Goal: Contribute content: Add original content to the website for others to see

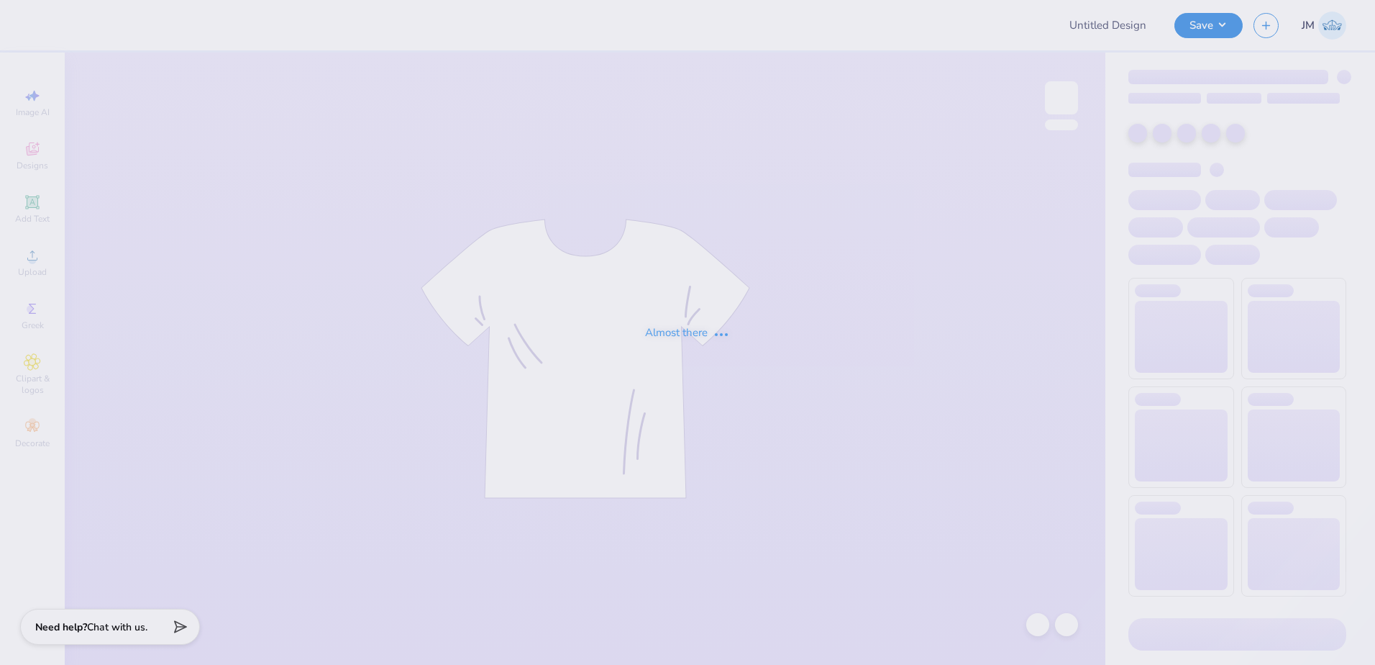
type input "PiKapp War of Roses"
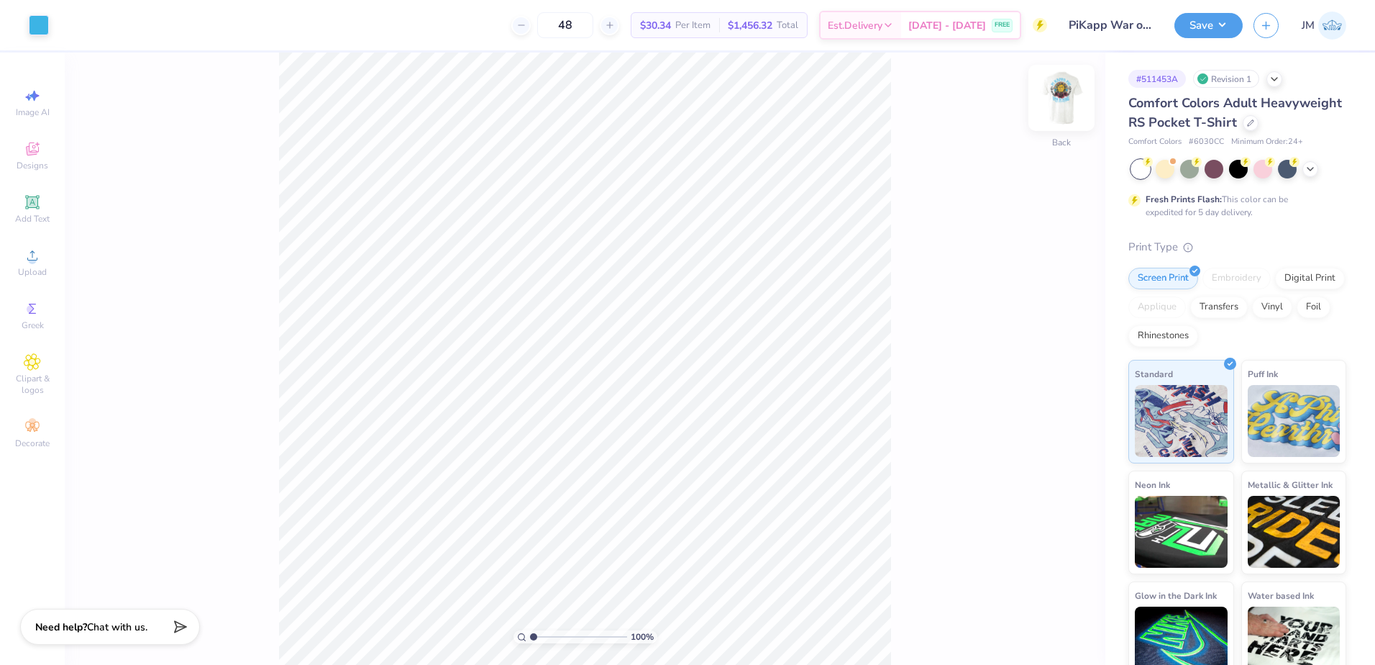
click at [1070, 90] on img at bounding box center [1062, 98] width 58 height 58
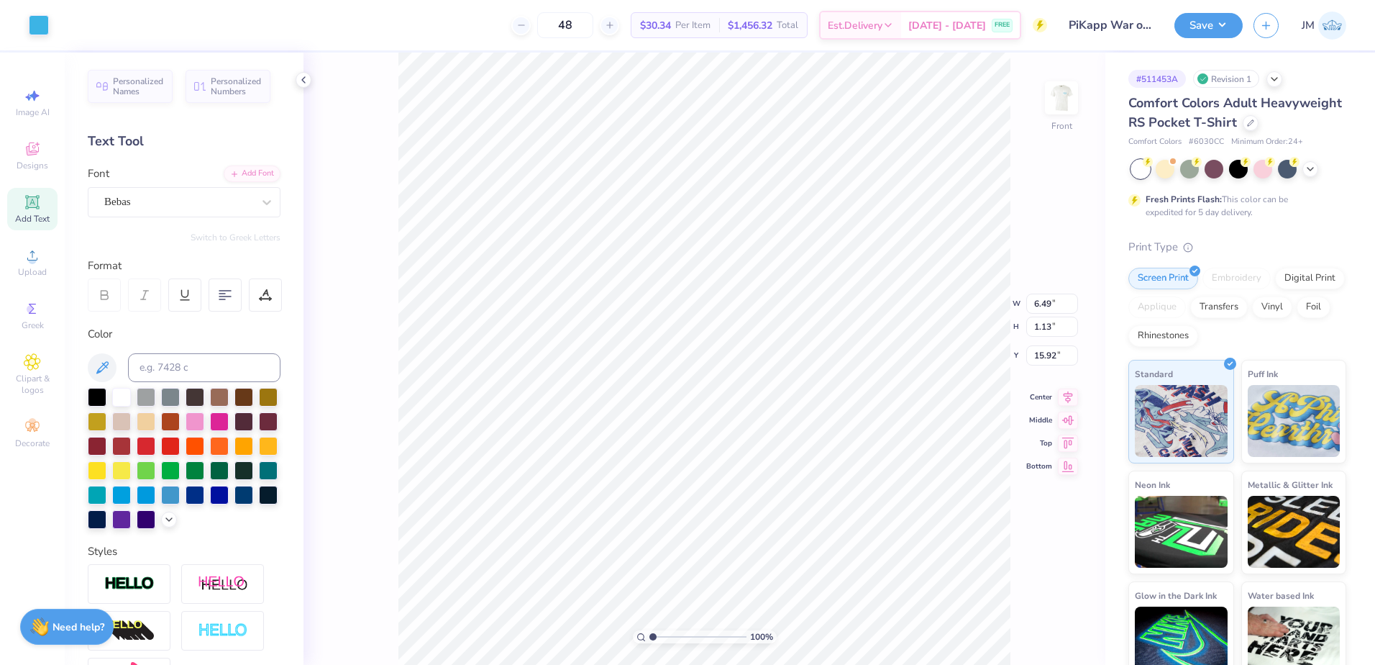
type input "1.13"
type input "17.00"
type input "16.11"
type textarea "THE ABILITY EXPERIENCE"
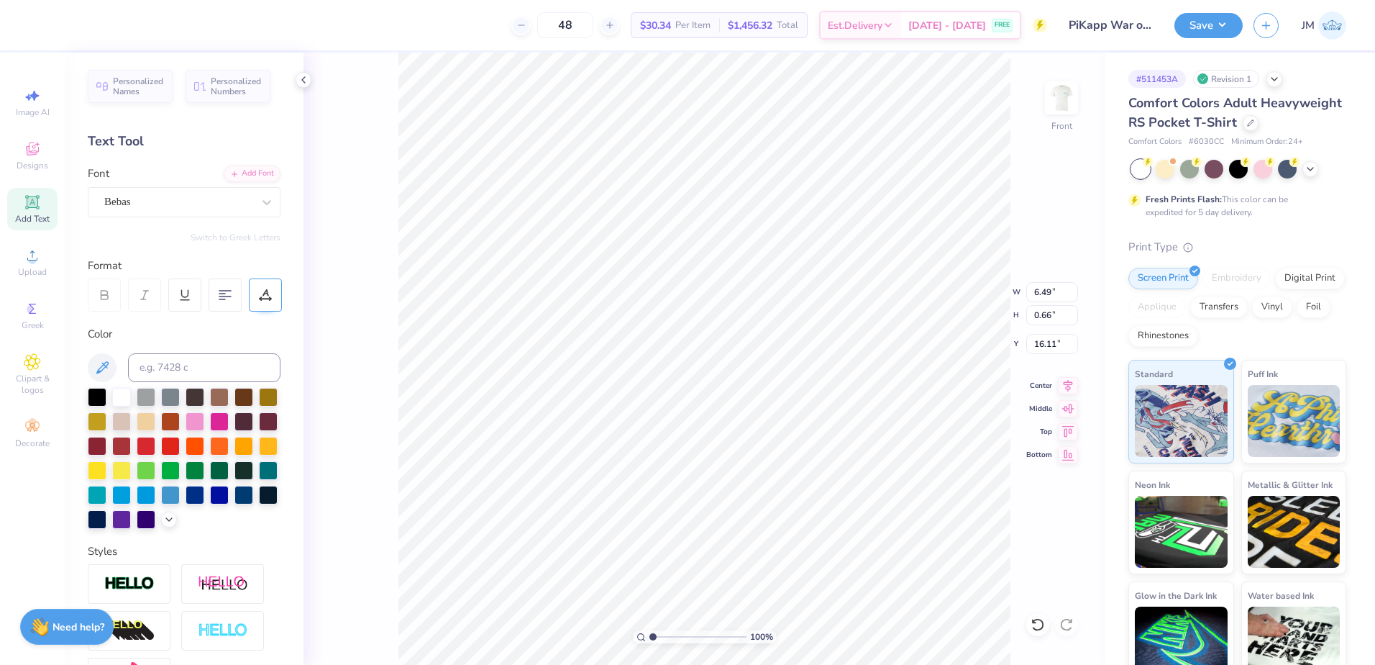
click at [268, 295] on icon at bounding box center [265, 294] width 13 height 13
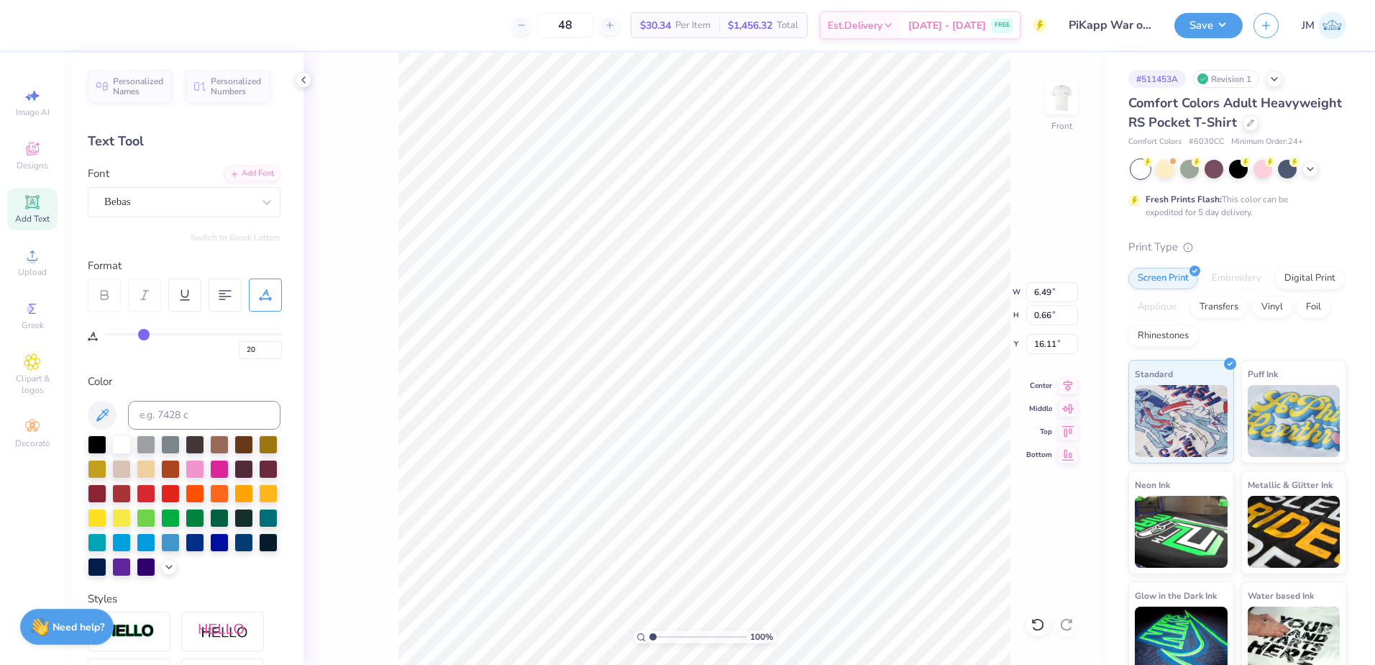
click at [120, 332] on div "20" at bounding box center [193, 342] width 177 height 33
drag, startPoint x: 137, startPoint y: 337, endPoint x: 129, endPoint y: 337, distance: 7.9
click at [129, 337] on div "20" at bounding box center [193, 346] width 177 height 26
type input "17"
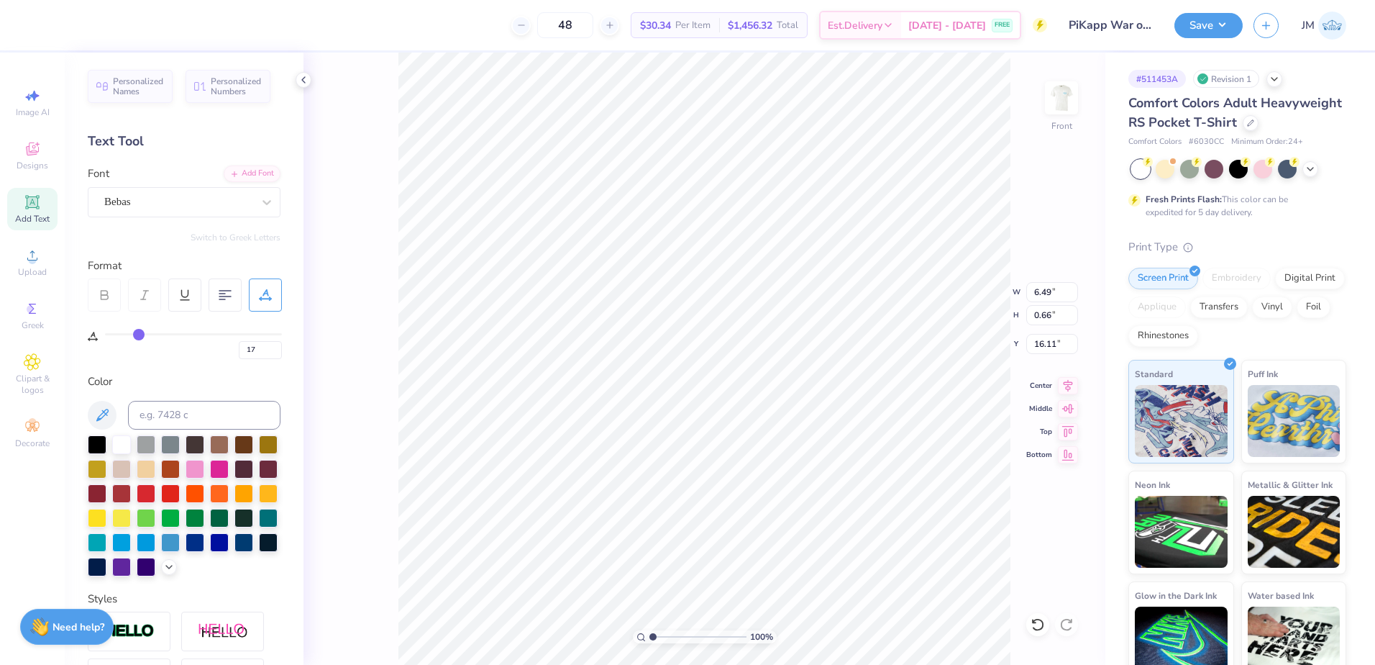
type input "16"
type input "15"
type input "14"
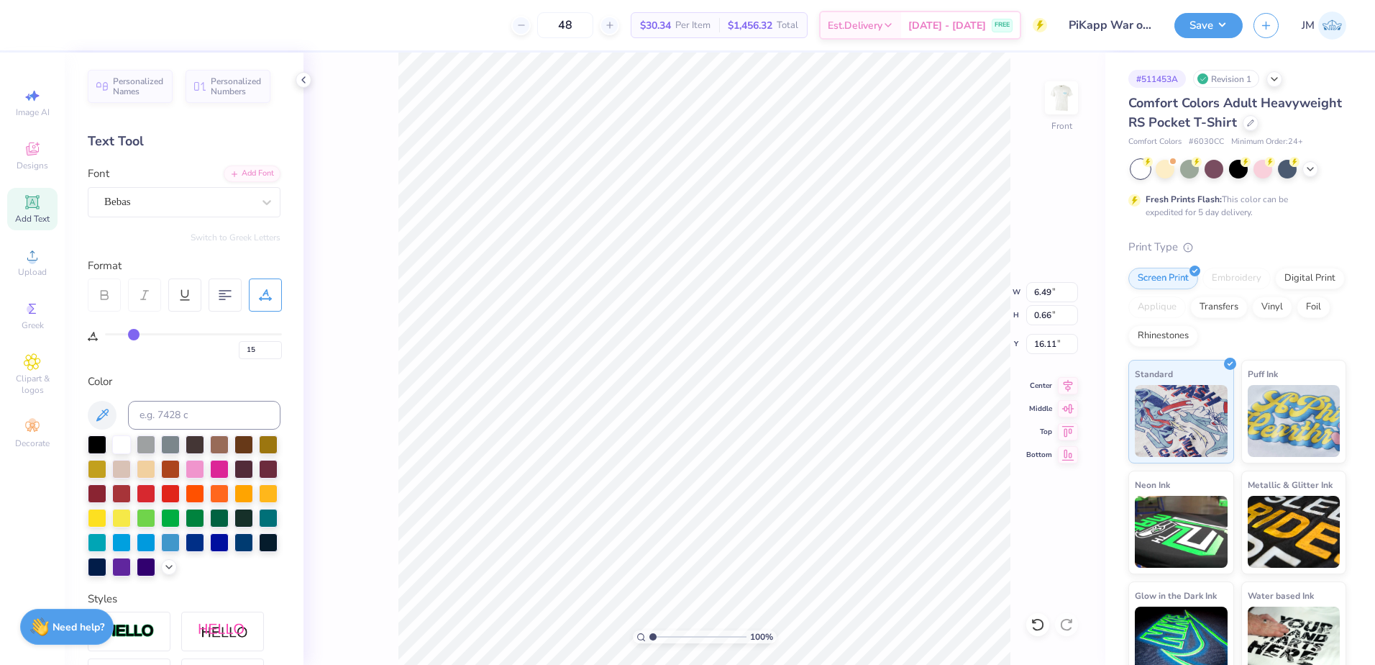
type input "14"
type input "13"
type input "12"
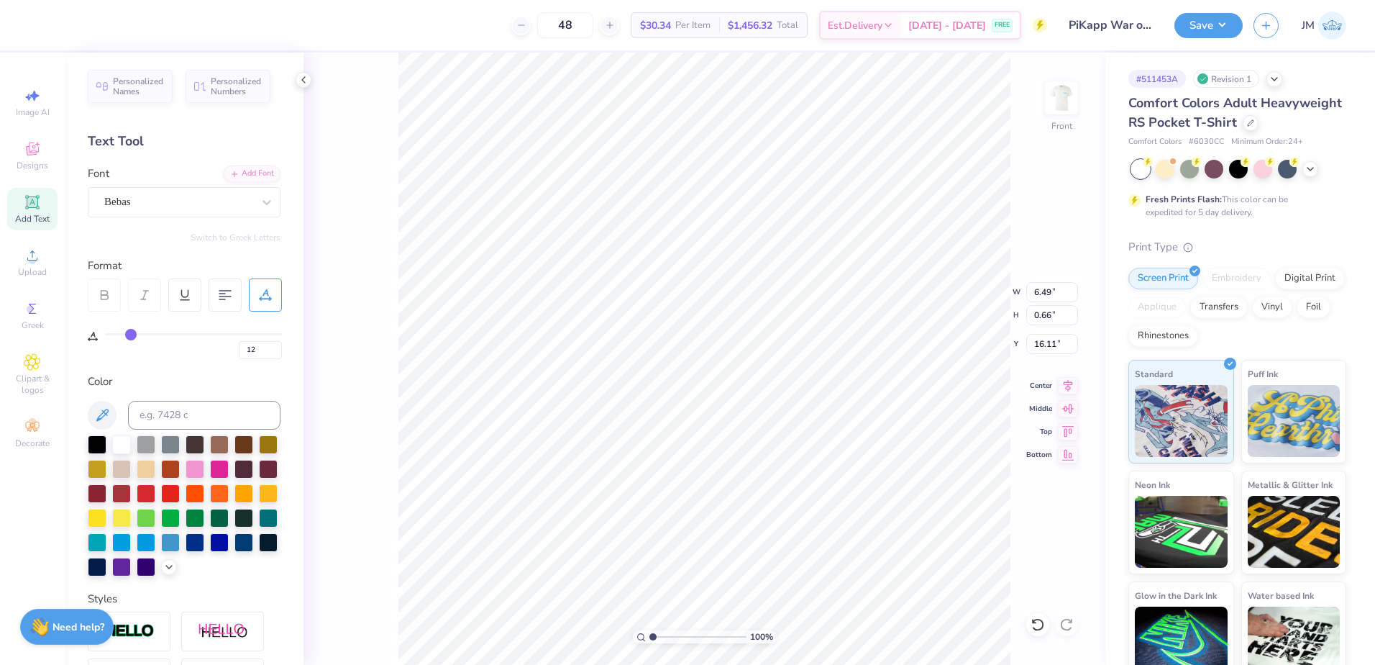
type input "11"
type input "10"
type input "9"
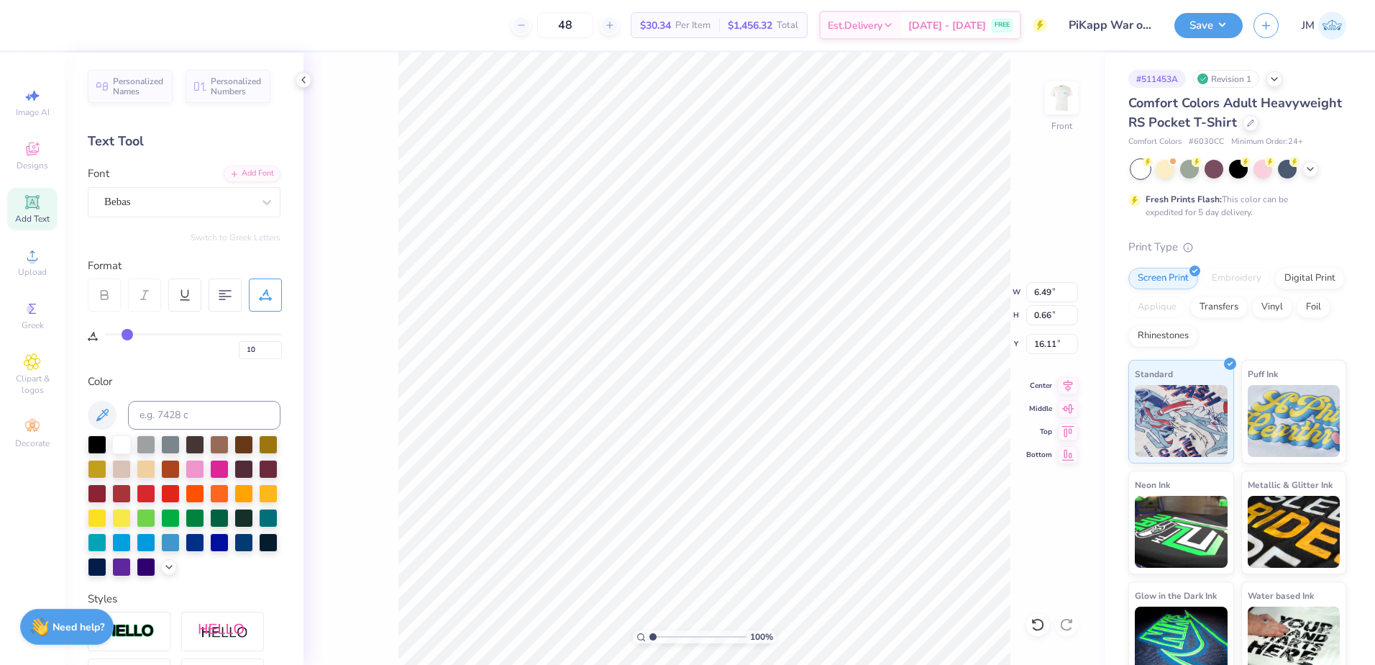
type input "9"
type input "10"
drag, startPoint x: 140, startPoint y: 337, endPoint x: 127, endPoint y: 335, distance: 12.3
click at [127, 335] on input "range" at bounding box center [193, 334] width 177 height 2
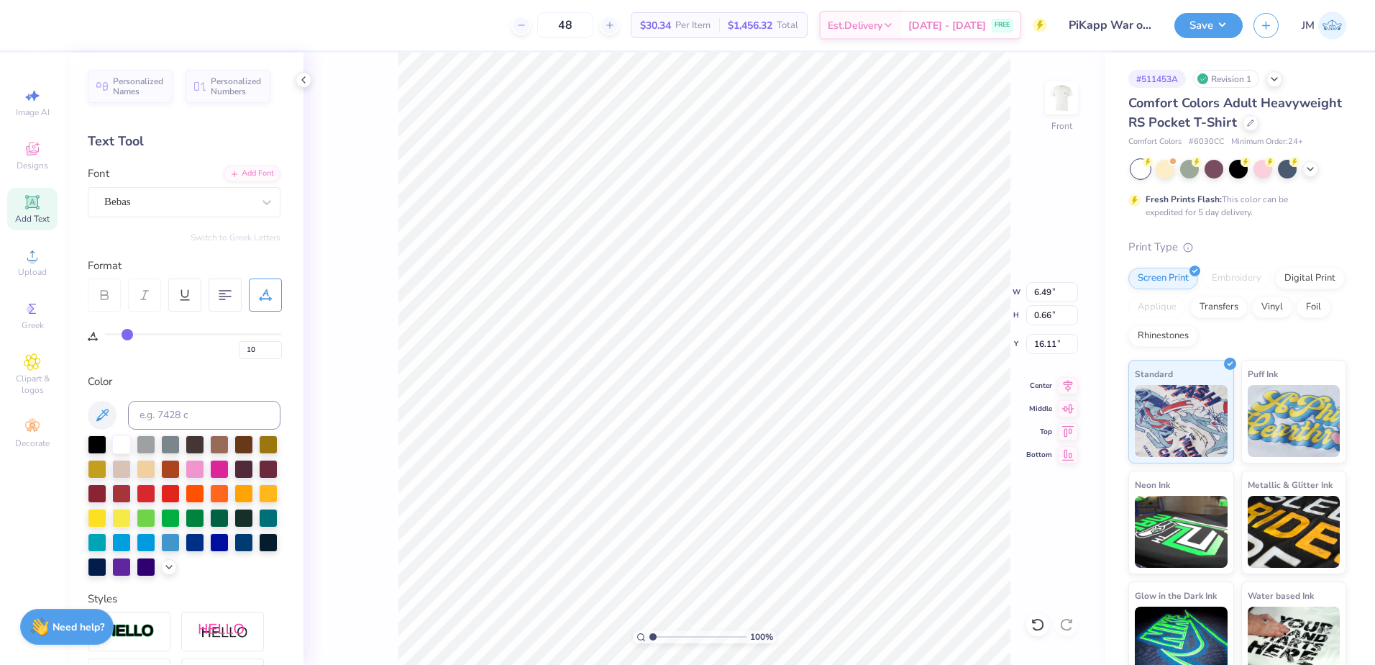
type input "9"
type input "8"
type input "7"
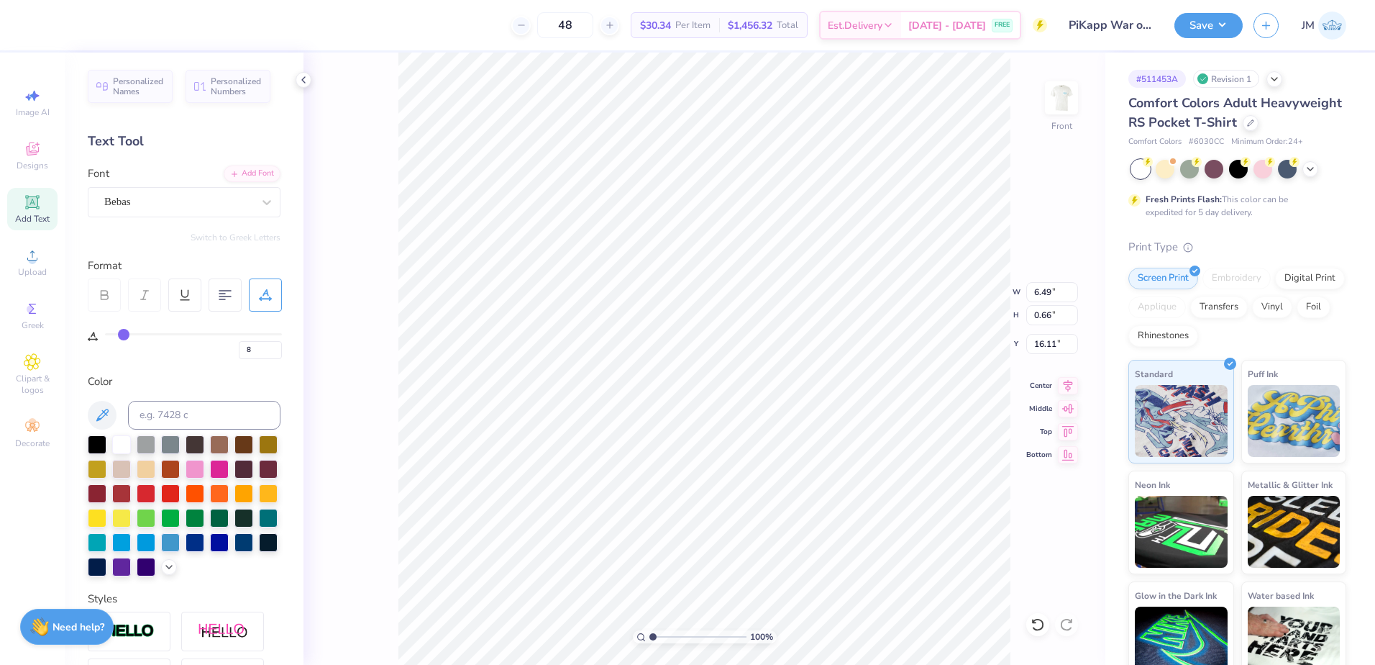
type input "7"
click at [122, 334] on input "range" at bounding box center [193, 334] width 177 height 2
type input "8"
type input "7"
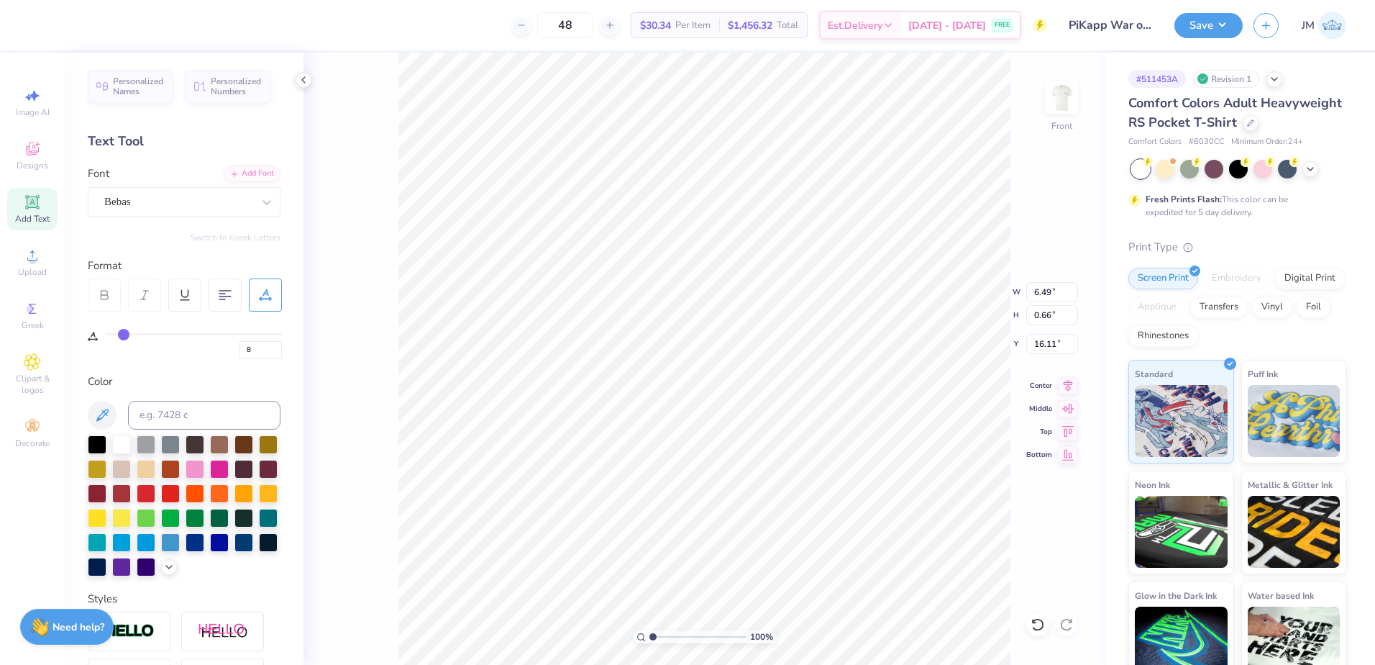
type input "7"
type input "6"
type input "5"
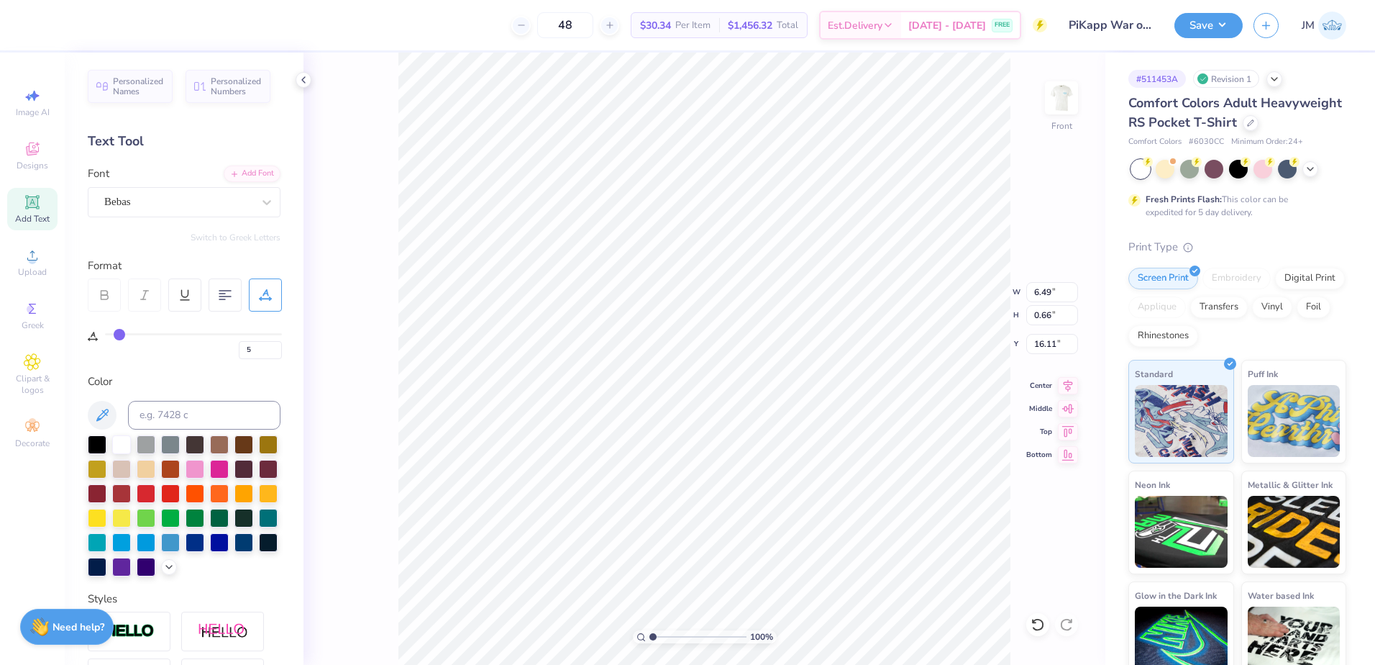
type input "4"
type input "3"
type input "2"
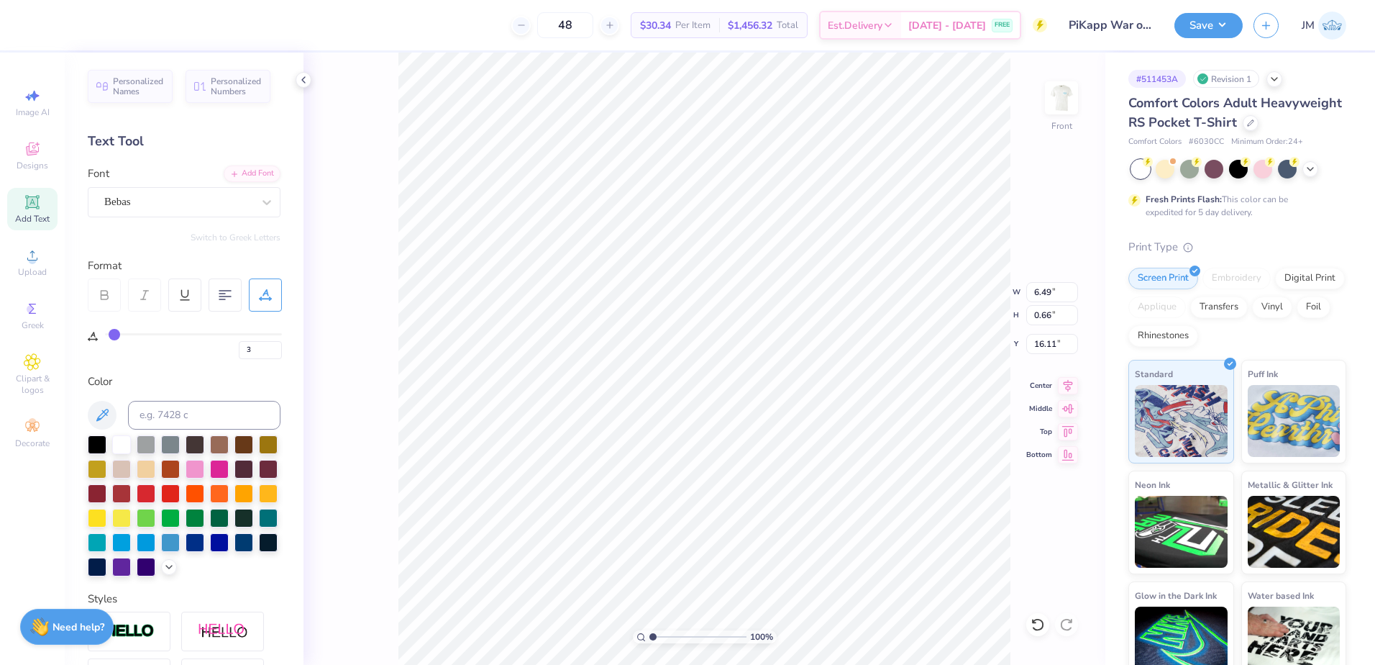
type input "2"
type input "1"
type input "0"
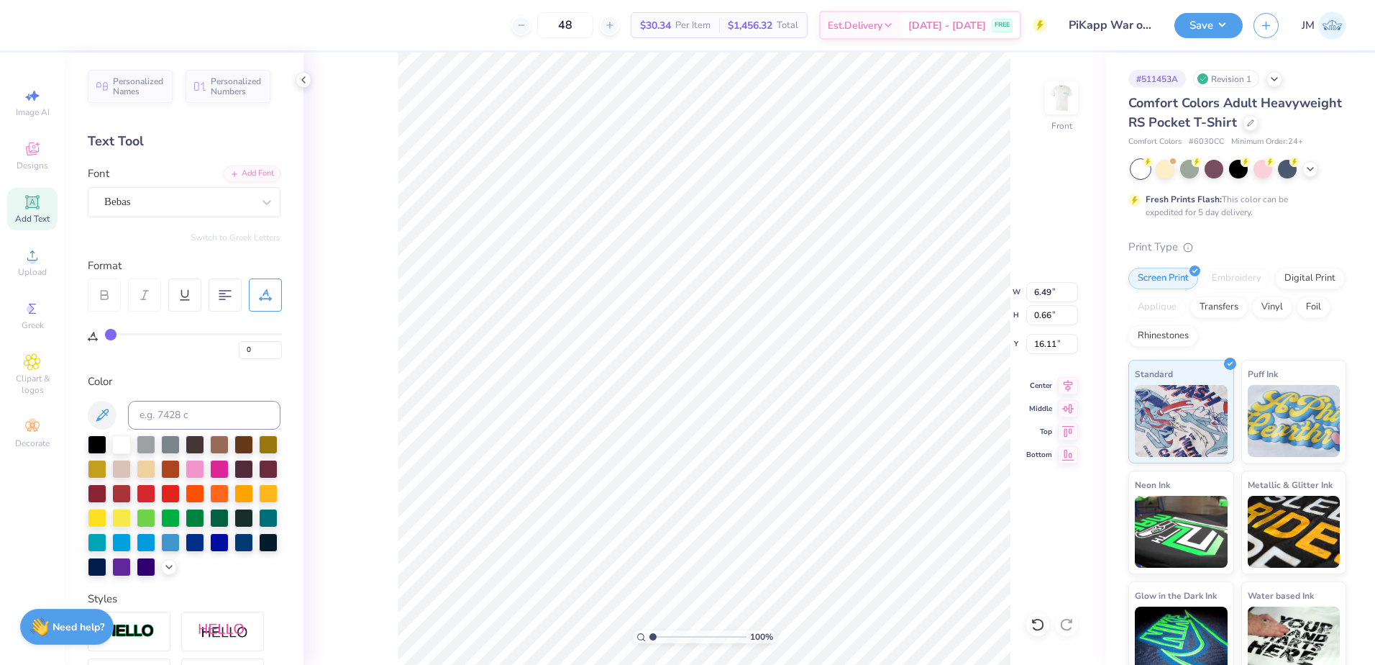
drag, startPoint x: 124, startPoint y: 334, endPoint x: 108, endPoint y: 333, distance: 16.6
type input "0"
click at [108, 333] on input "range" at bounding box center [193, 334] width 177 height 2
click at [276, 347] on input "1" at bounding box center [260, 350] width 43 height 18
click at [276, 347] on input "2" at bounding box center [260, 350] width 43 height 18
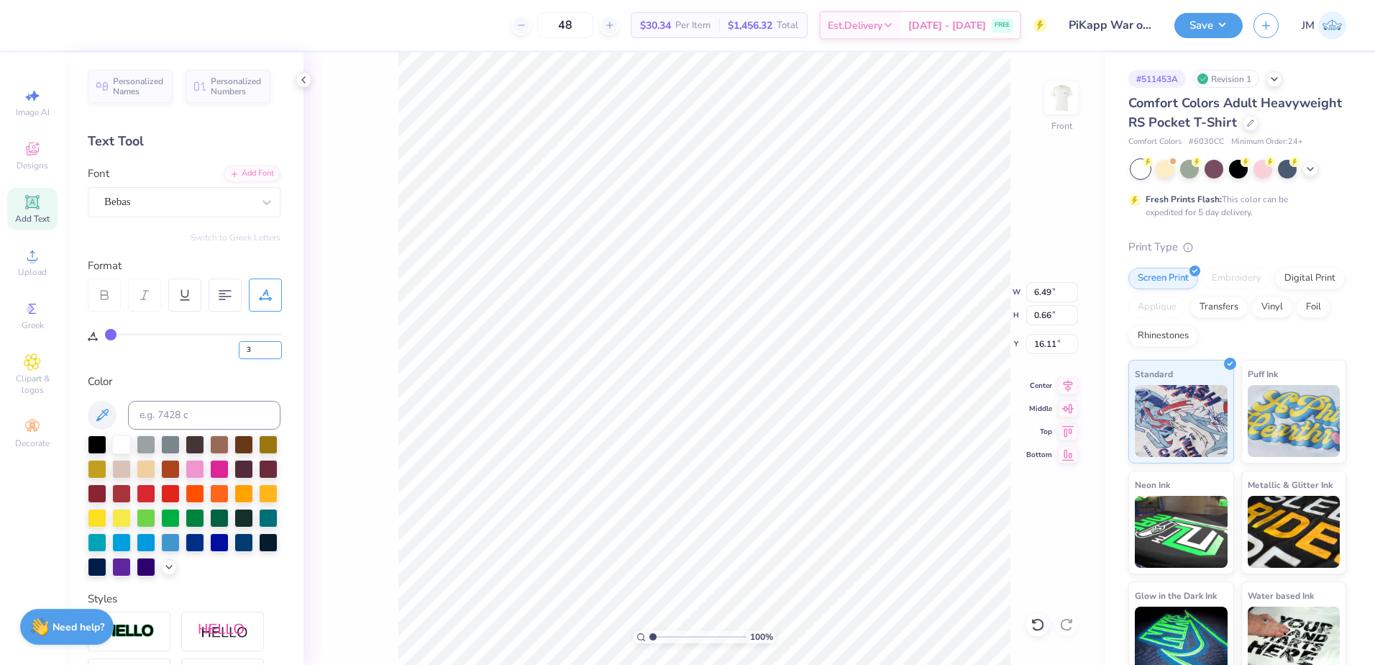
click at [276, 347] on input "3" at bounding box center [260, 350] width 43 height 18
click at [276, 347] on input "4" at bounding box center [260, 350] width 43 height 18
type input "5"
click at [276, 347] on input "5" at bounding box center [260, 350] width 43 height 18
type input "5"
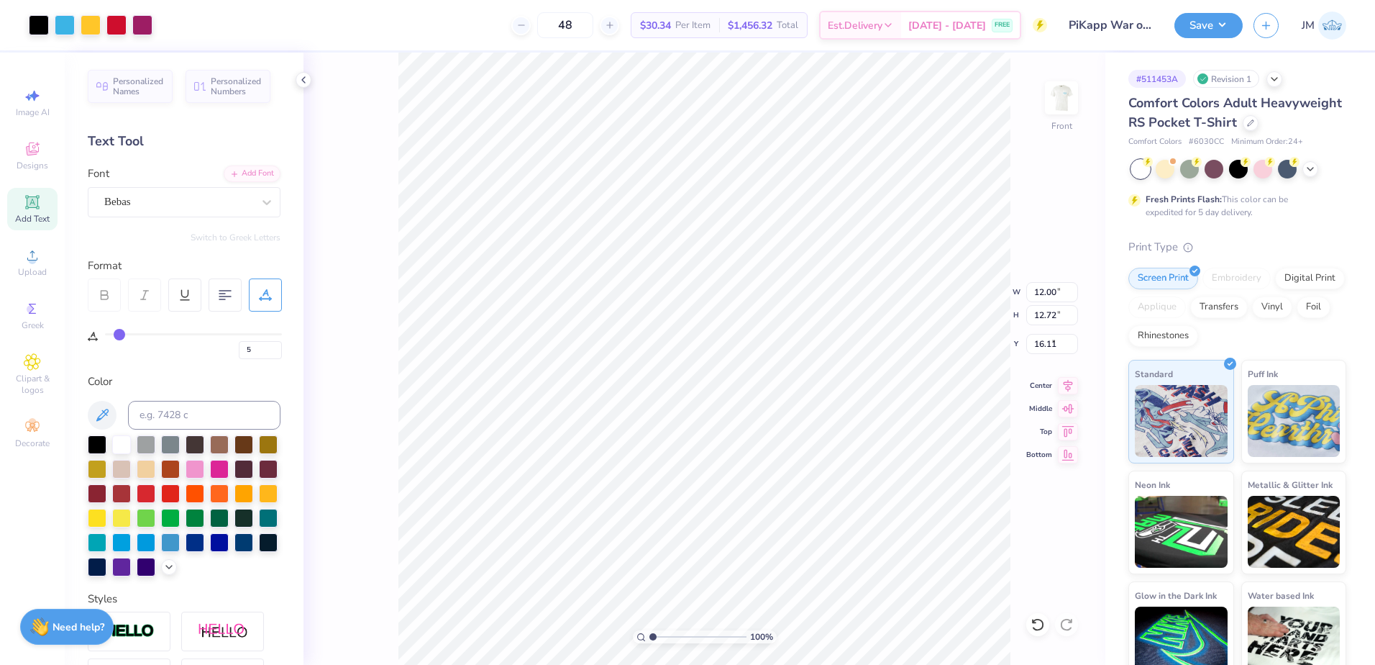
type input "12.00"
type input "12.72"
type input "3.00"
type input "1.63"
click at [659, 639] on input "range" at bounding box center [698, 636] width 97 height 13
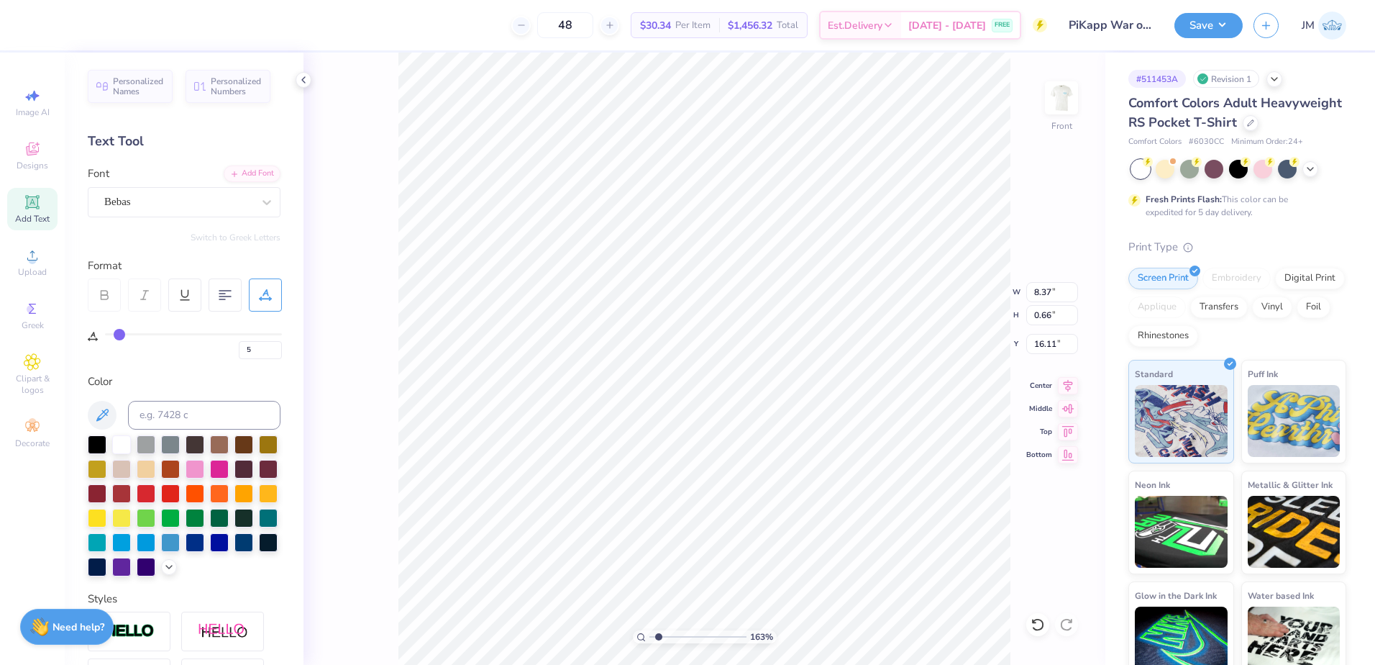
type input "15.97"
type input "9.11"
type input "0.72"
type input "20"
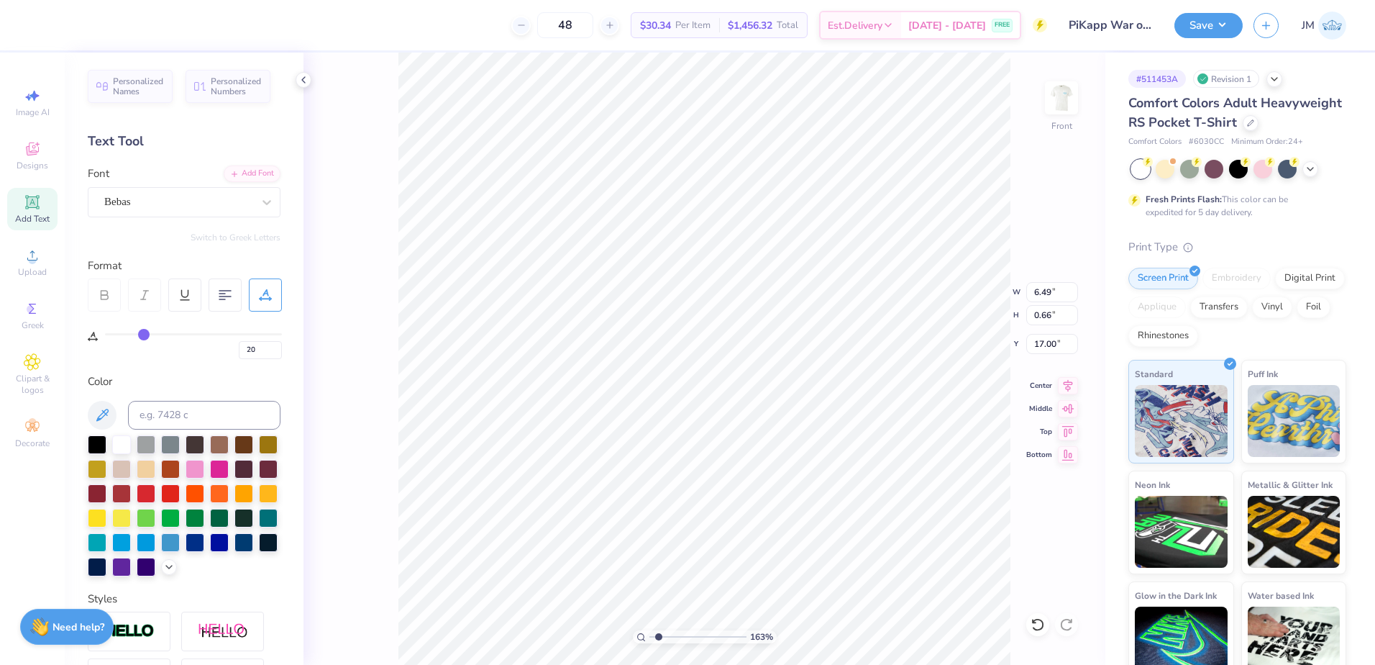
type input "5.21"
type input "0.53"
type input "67"
type input "5.59"
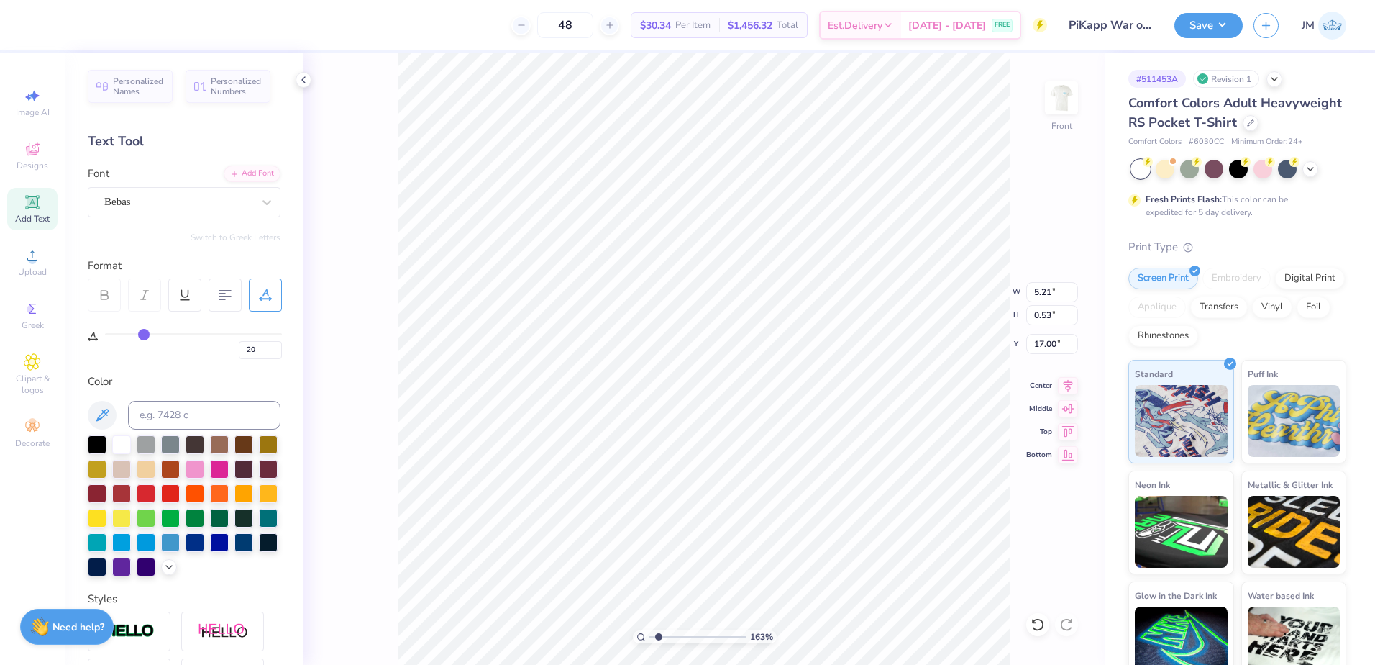
type input "0.38"
type input "17.75"
type input "67"
type input "4.96"
type input "0.33"
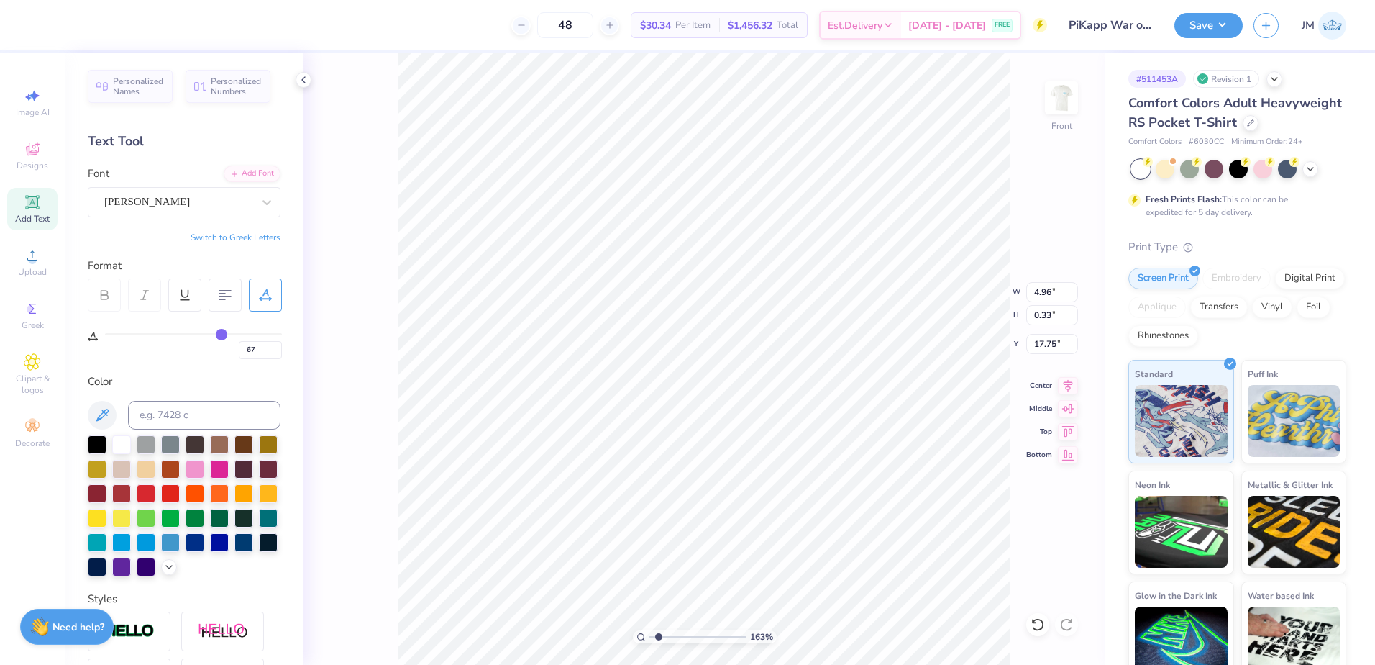
type input "20"
type input "5.21"
type input "0.53"
type input "17.07"
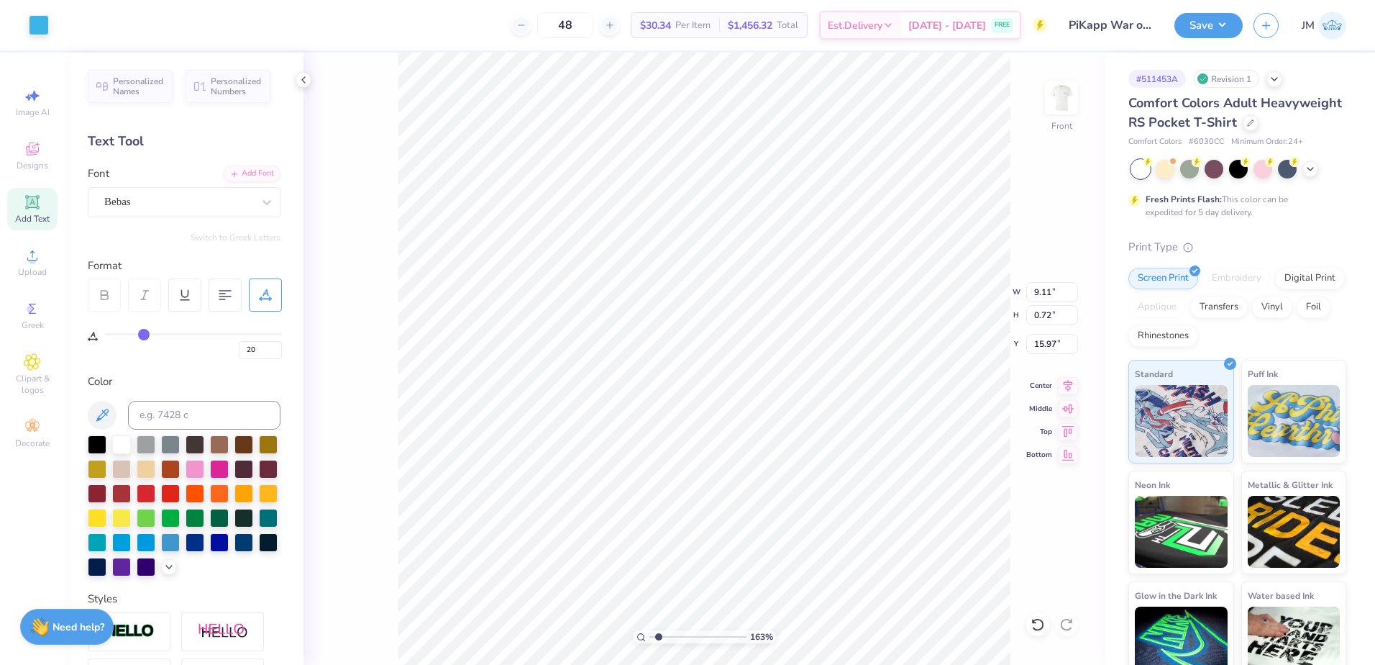
type input "5"
type input "16.16"
type input "1.48"
click at [657, 637] on input "range" at bounding box center [698, 636] width 97 height 13
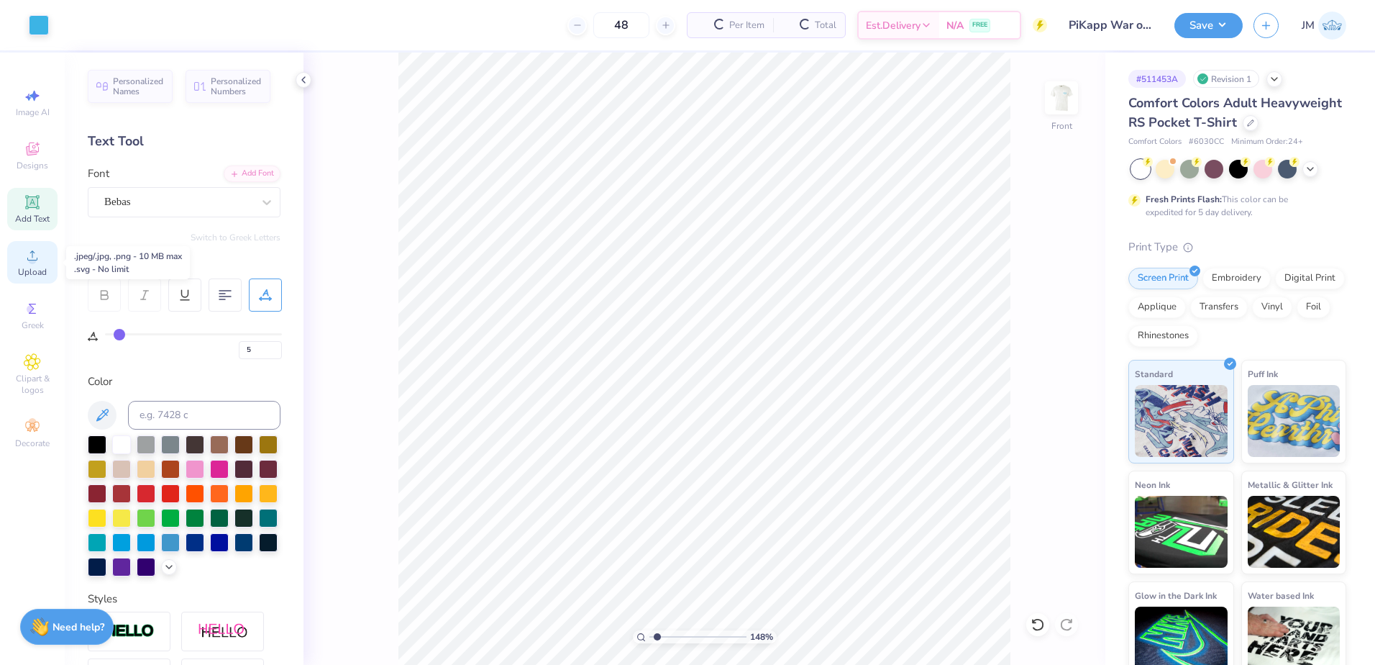
click at [21, 252] on div "Upload" at bounding box center [32, 262] width 50 height 42
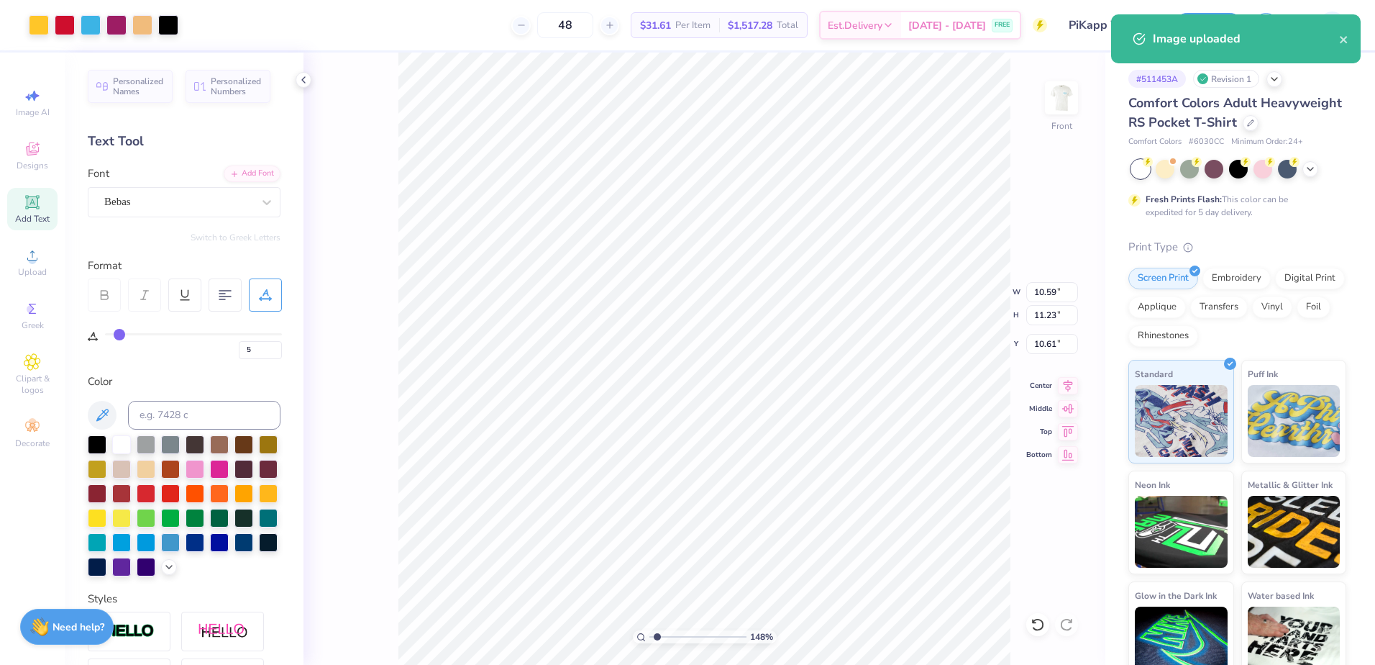
type input "10.59"
type input "11.23"
type input "10.61"
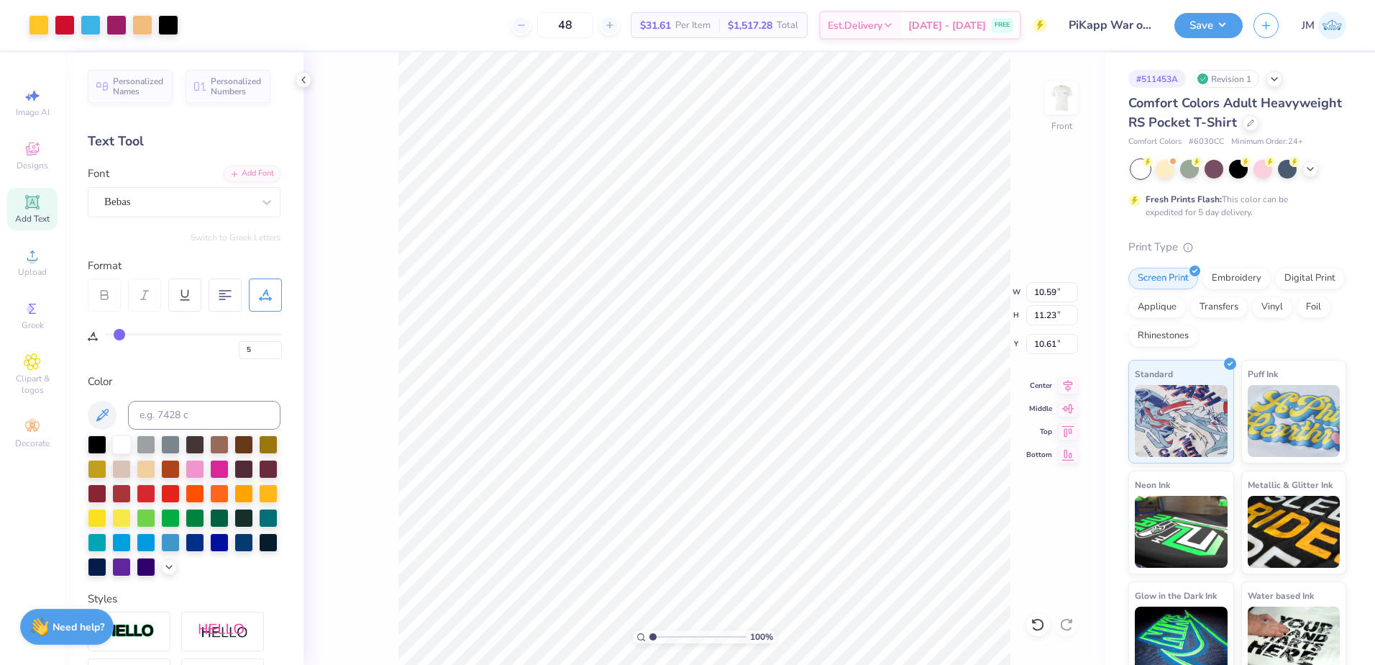
type input "1"
click at [651, 639] on input "range" at bounding box center [698, 636] width 97 height 13
click at [1049, 345] on input "3.00" at bounding box center [1052, 344] width 52 height 20
type input "3"
click at [1049, 324] on input "11.23" at bounding box center [1052, 315] width 52 height 20
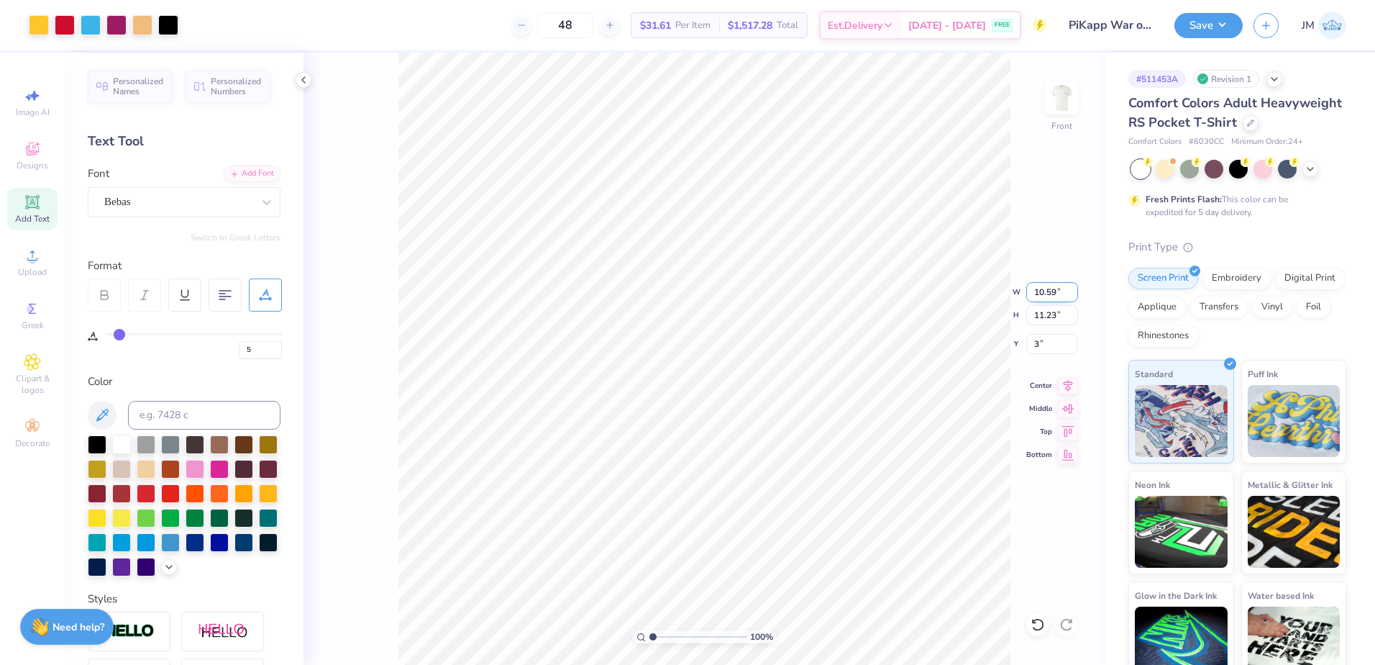
click at [1054, 293] on input "10.59" at bounding box center [1052, 292] width 52 height 20
type input "12.50"
type input "13.25"
type input "1.99"
click at [1057, 293] on input "12.50" at bounding box center [1052, 292] width 52 height 20
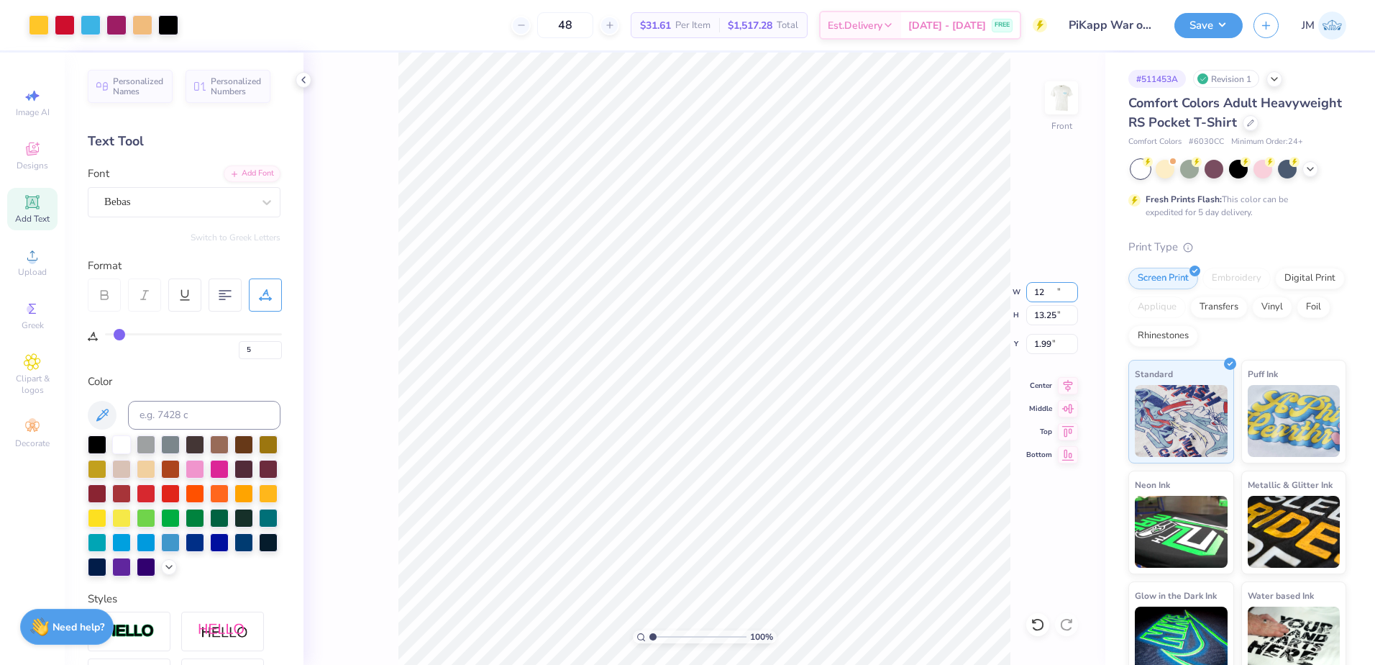
type input "12.00"
type input "12.72"
click at [1047, 350] on input "2.25" at bounding box center [1052, 344] width 52 height 20
click at [1055, 321] on input "12.72" at bounding box center [1052, 315] width 52 height 20
type input "3.00"
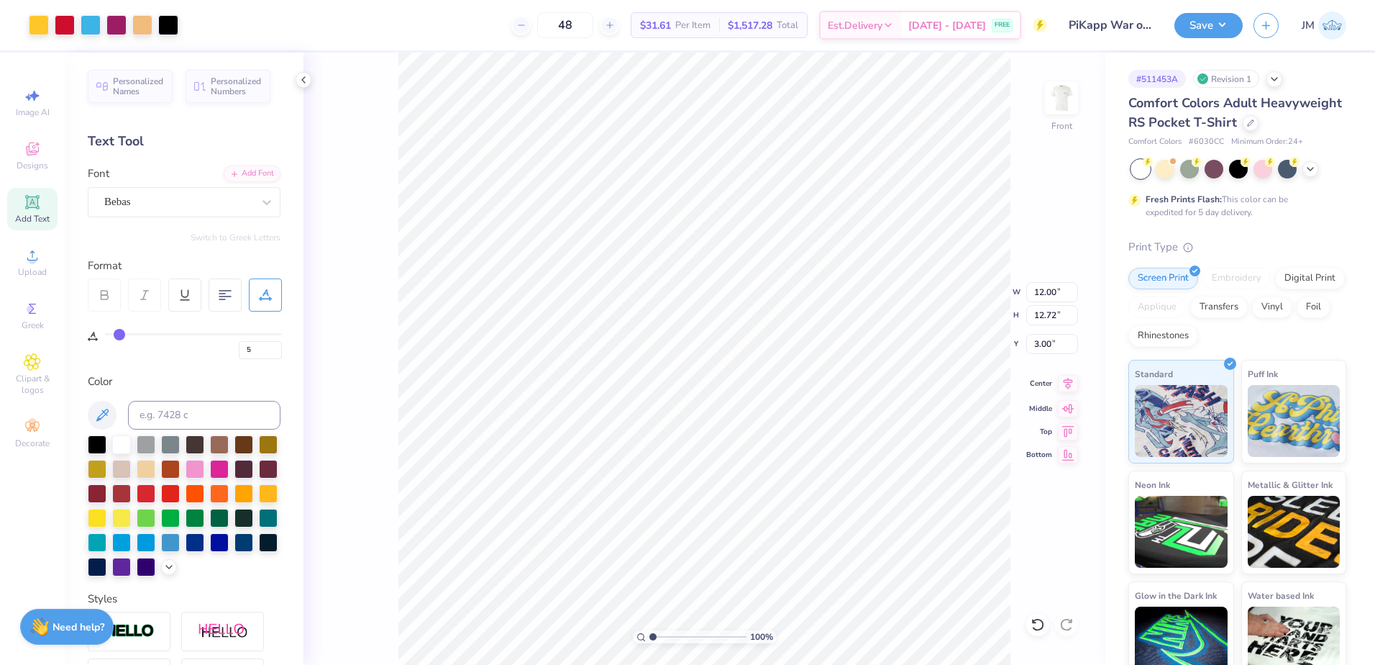
click at [1071, 386] on icon at bounding box center [1068, 383] width 20 height 17
click at [653, 641] on input "range" at bounding box center [698, 636] width 97 height 13
drag, startPoint x: 658, startPoint y: 641, endPoint x: 669, endPoint y: 636, distance: 11.9
type input "2.68"
click at [669, 636] on input "range" at bounding box center [698, 636] width 97 height 13
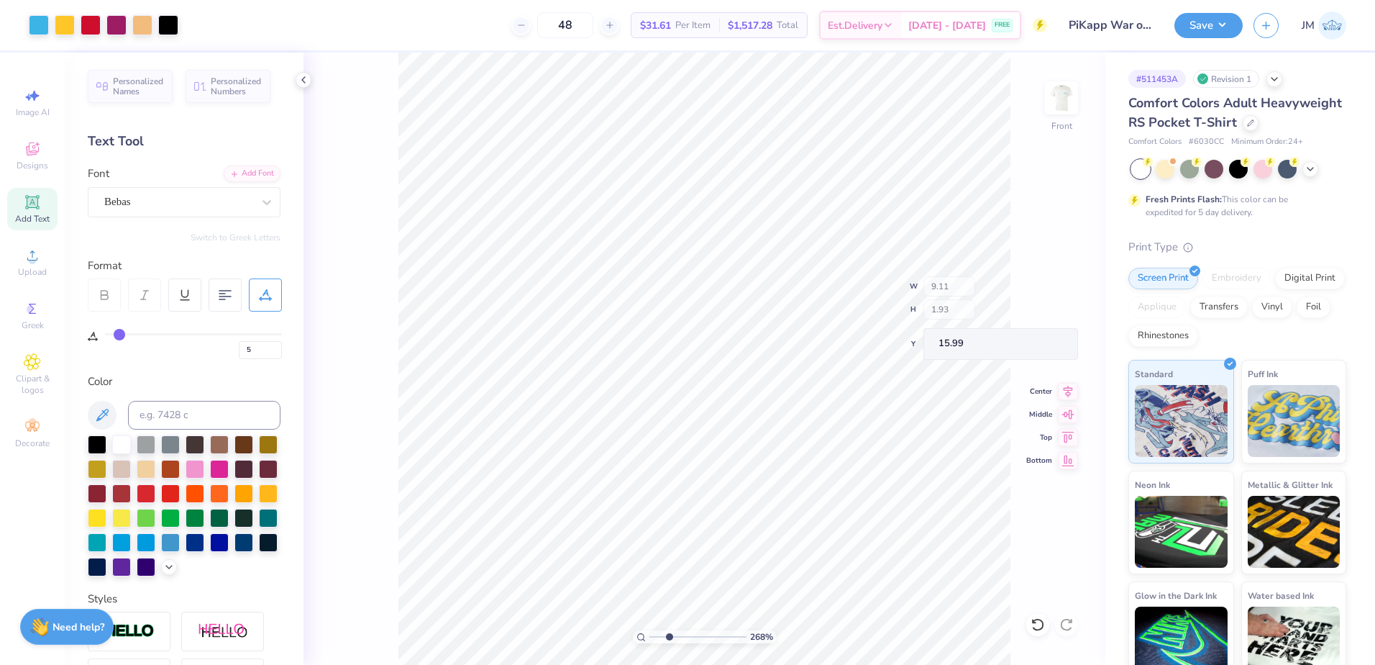
type input "15.99"
type input "1.63"
click at [659, 635] on input "range" at bounding box center [698, 636] width 97 height 13
type input "9.00"
type input "0.71"
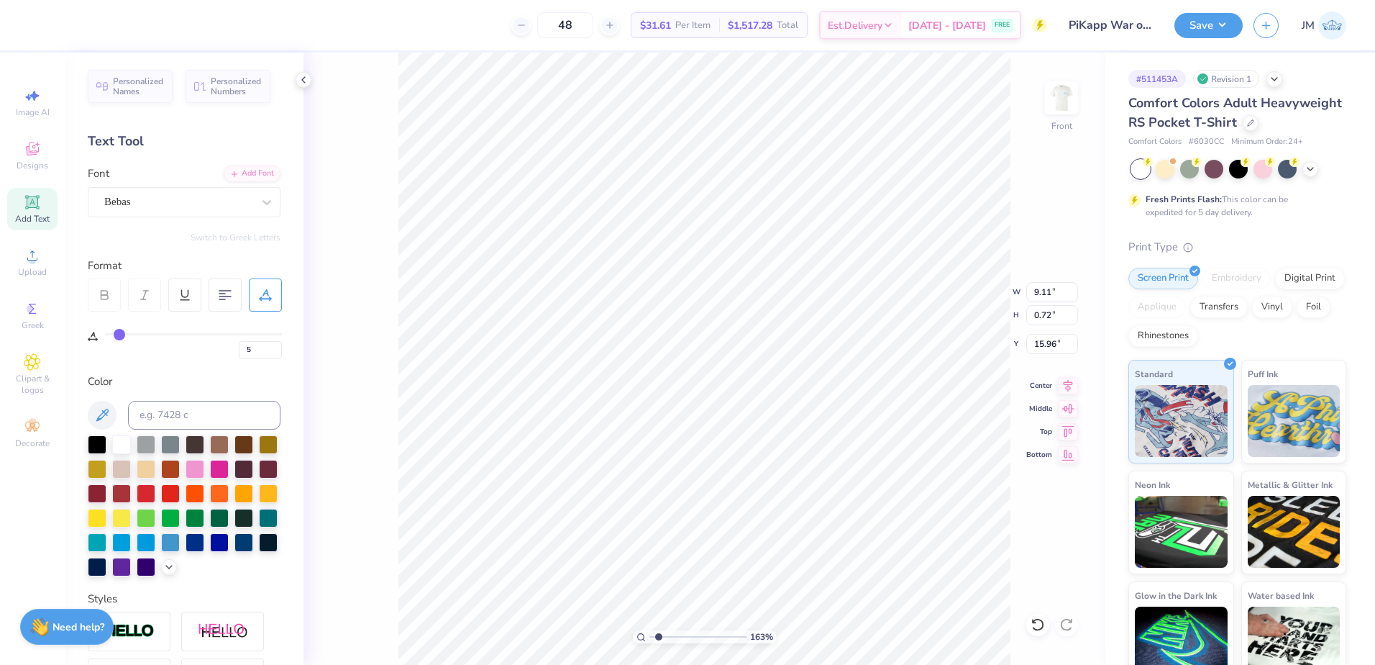
type input "15.97"
click at [1065, 382] on icon at bounding box center [1068, 384] width 9 height 12
click at [1066, 388] on icon at bounding box center [1068, 383] width 20 height 17
click at [711, 500] on li "Group" at bounding box center [738, 507] width 113 height 28
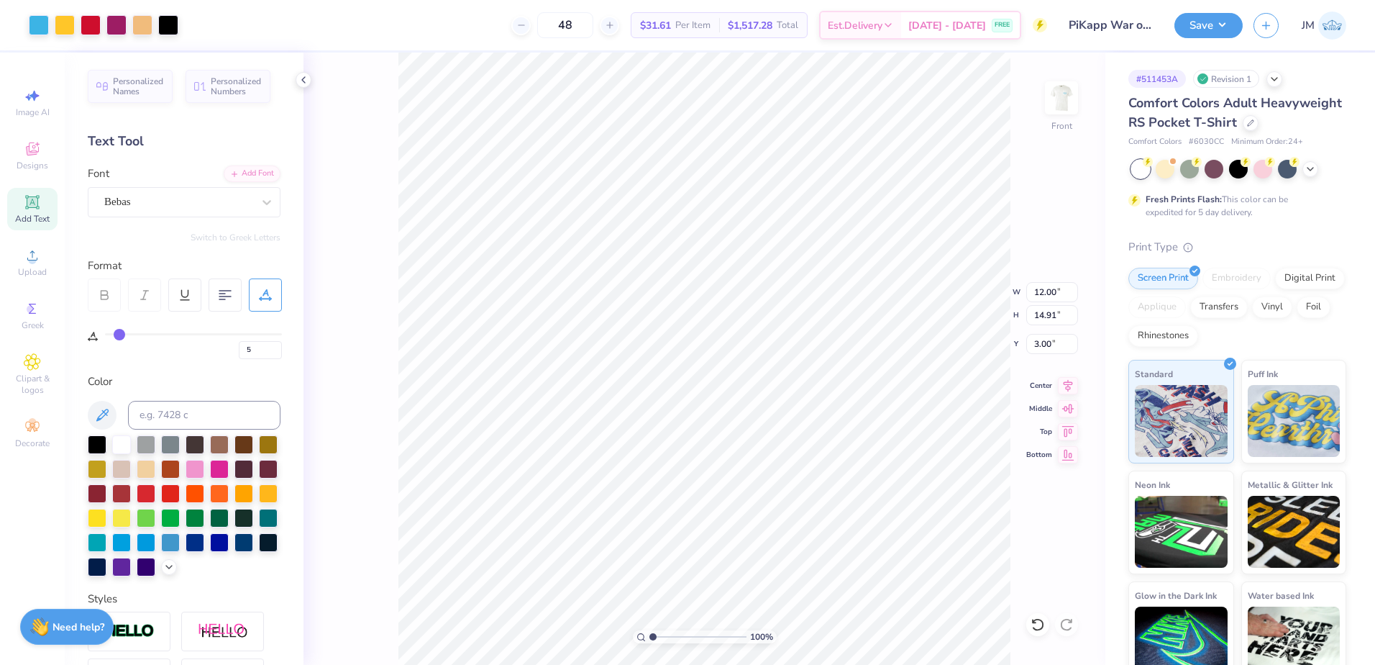
drag, startPoint x: 655, startPoint y: 636, endPoint x: 644, endPoint y: 631, distance: 12.6
type input "1"
click at [650, 632] on input "range" at bounding box center [698, 636] width 97 height 13
click at [1070, 378] on icon at bounding box center [1068, 383] width 20 height 17
click at [1232, 19] on button "Save" at bounding box center [1209, 23] width 68 height 25
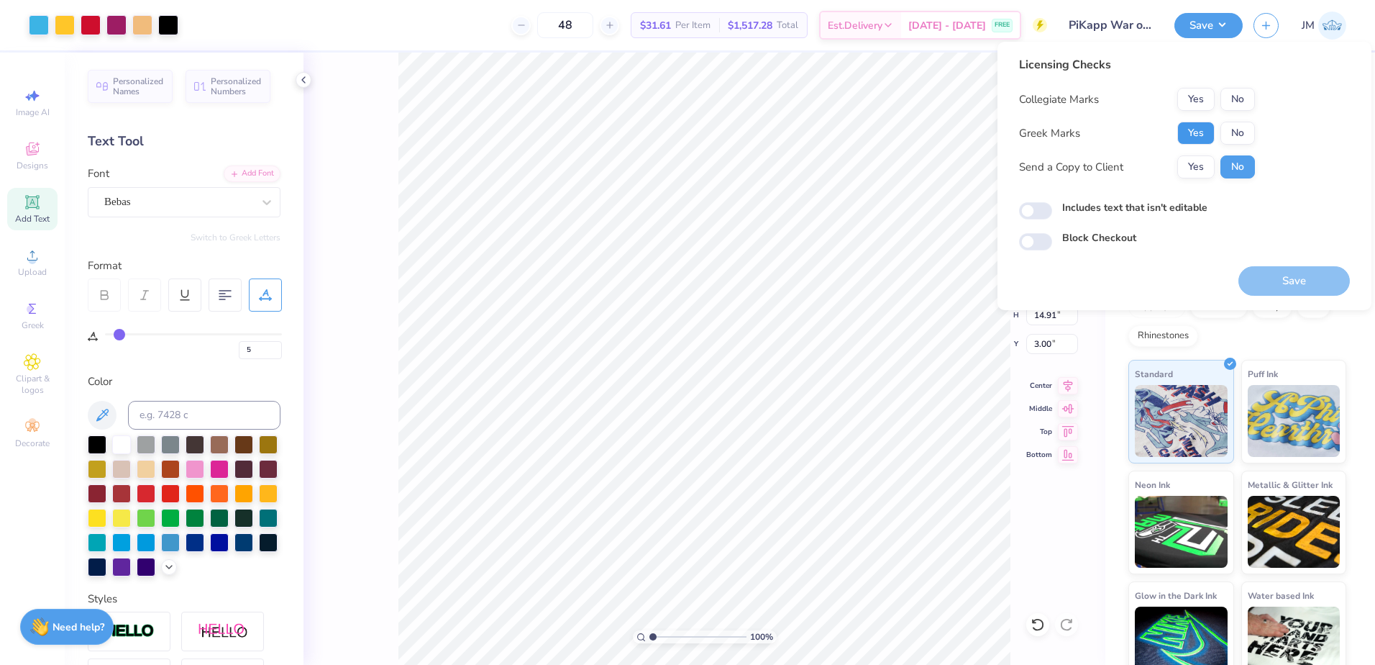
click at [1201, 129] on button "Yes" at bounding box center [1196, 133] width 37 height 23
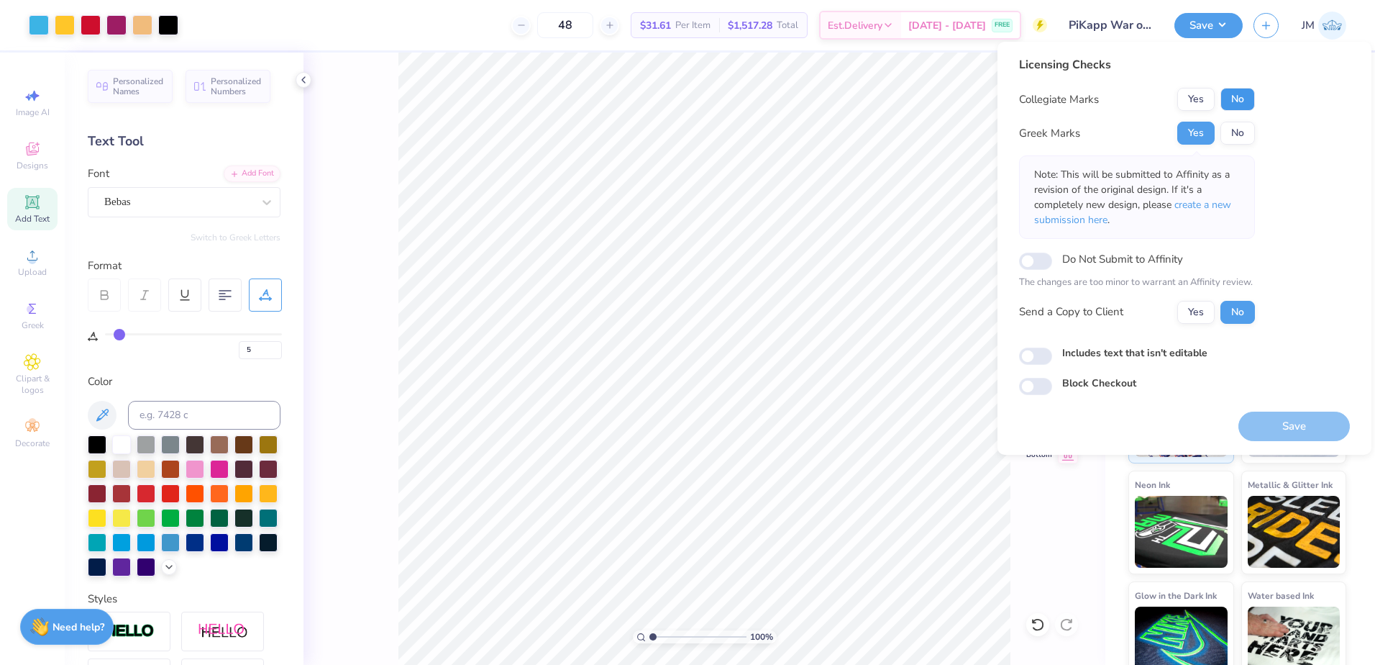
click at [1241, 108] on button "No" at bounding box center [1238, 99] width 35 height 23
click at [1285, 426] on button "Save" at bounding box center [1294, 425] width 111 height 29
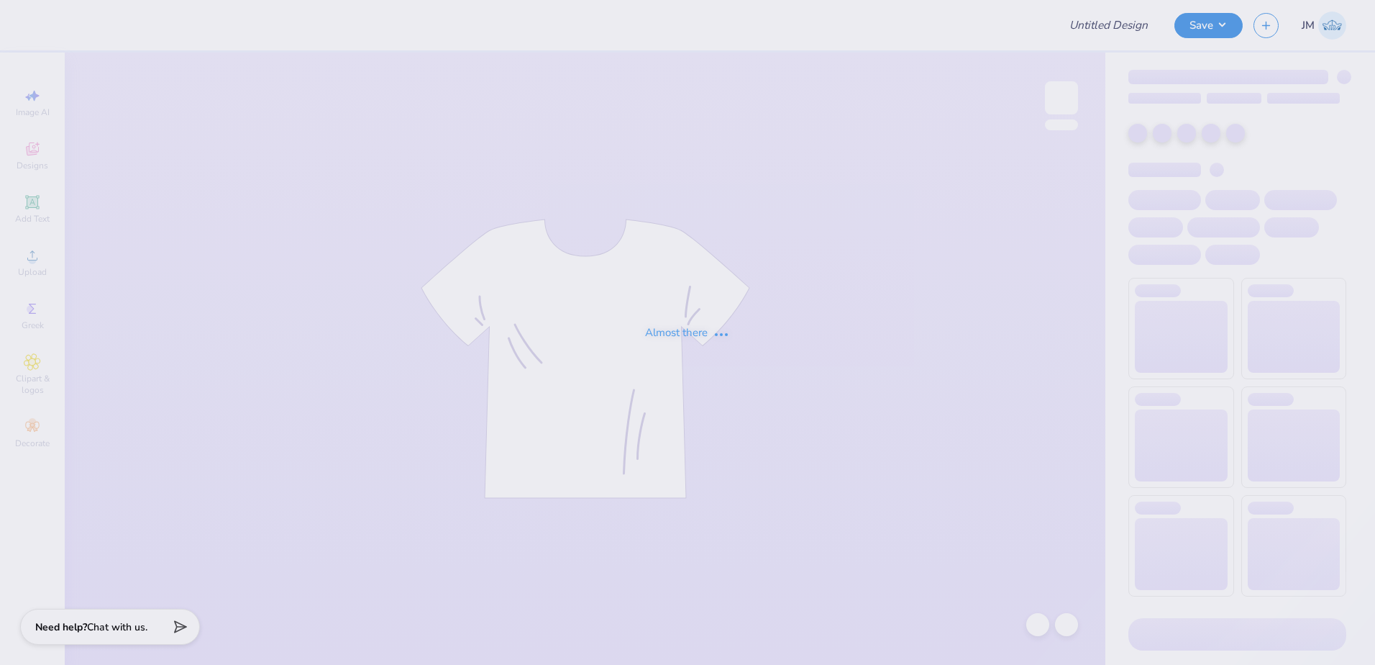
type input "hi"
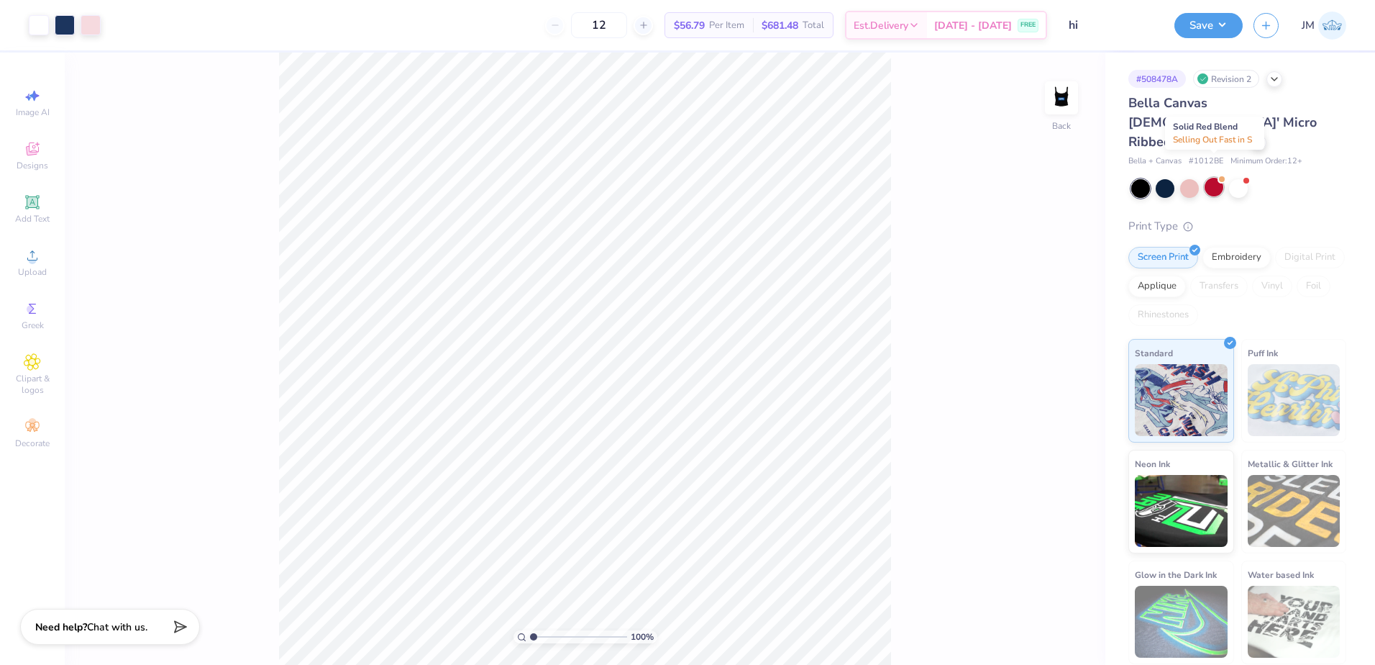
click at [1220, 178] on div at bounding box center [1214, 187] width 19 height 19
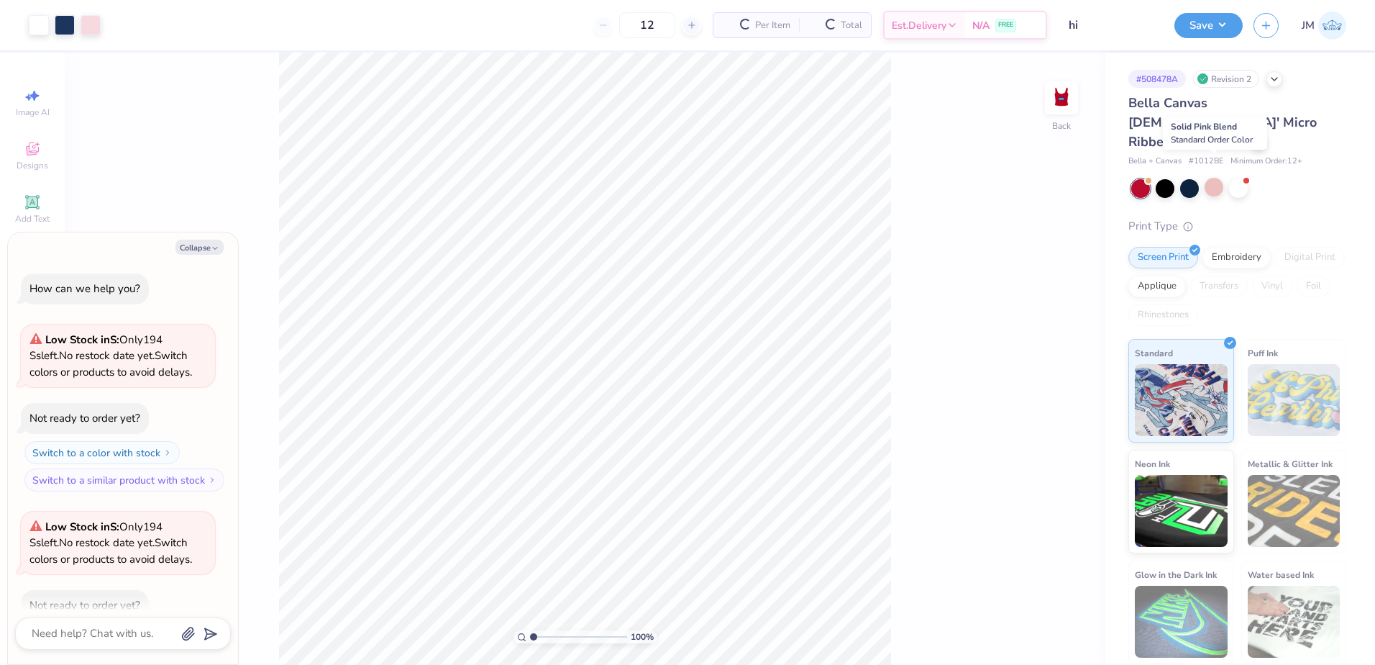
scroll to position [80, 0]
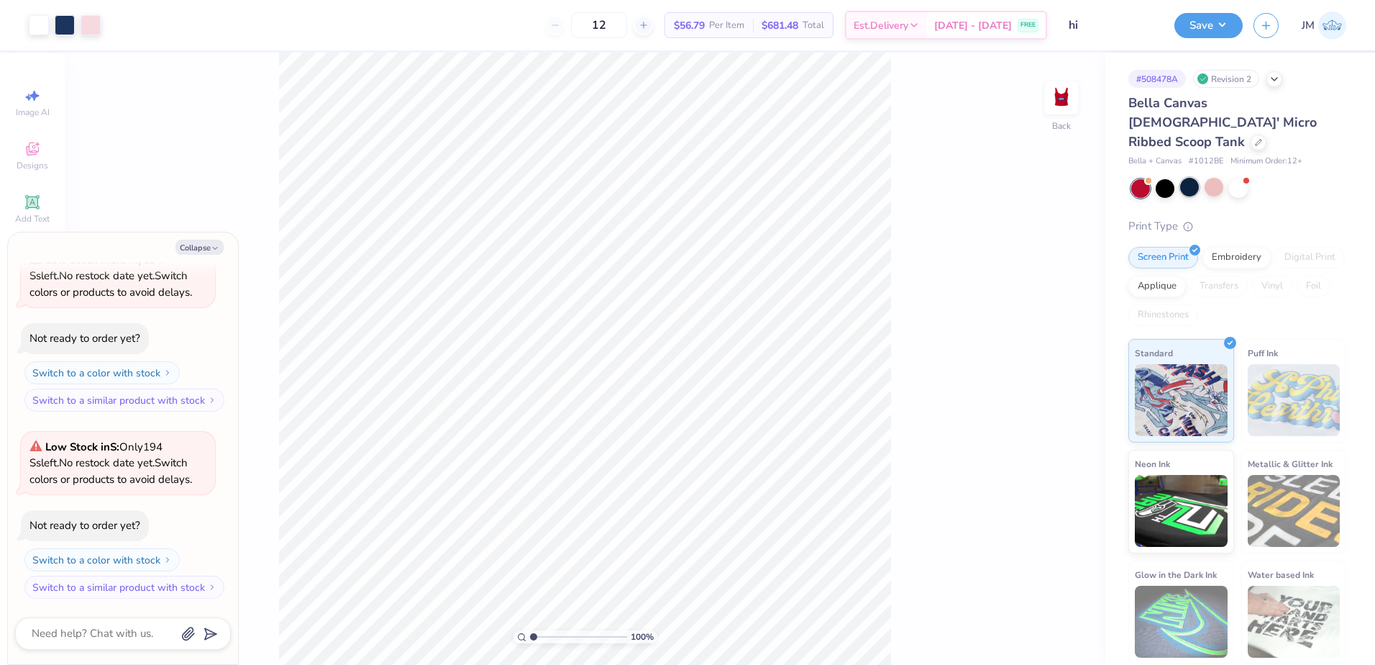
click at [1190, 178] on div at bounding box center [1189, 187] width 19 height 19
click at [1139, 179] on div at bounding box center [1140, 188] width 19 height 19
click at [1192, 178] on div at bounding box center [1189, 187] width 19 height 19
click at [1220, 178] on div at bounding box center [1214, 187] width 19 height 19
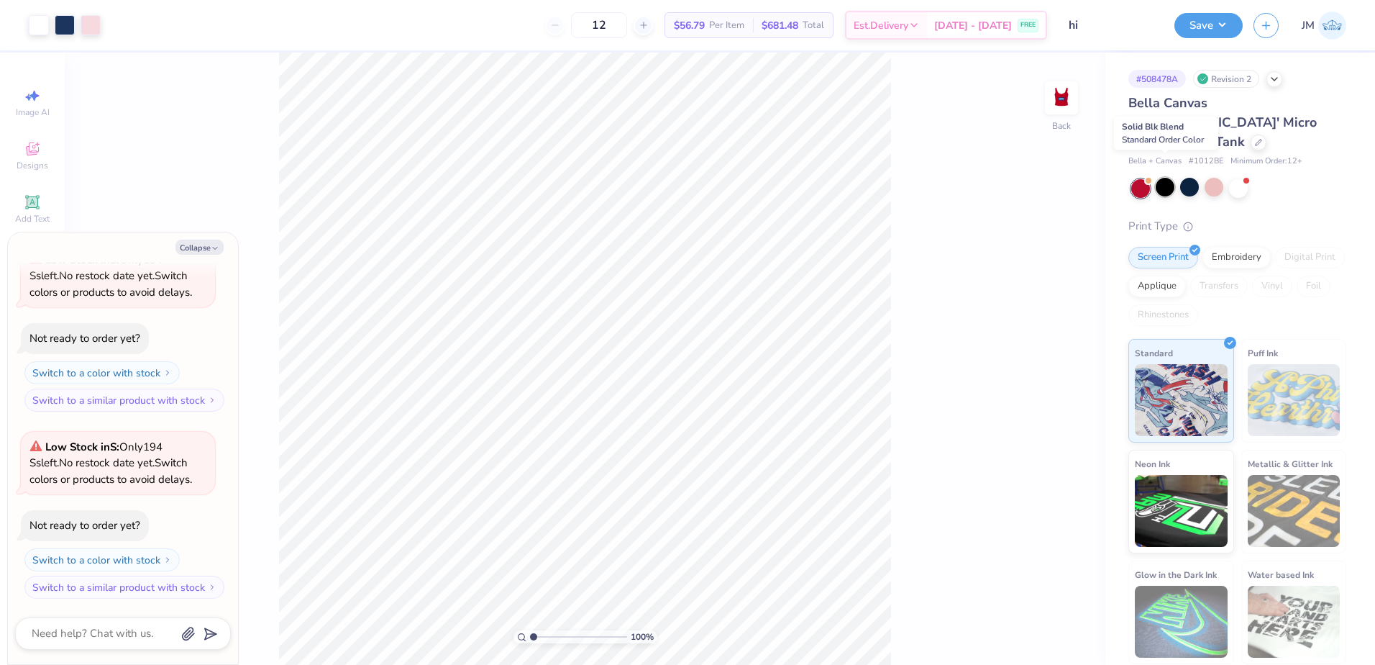
click at [1165, 178] on div at bounding box center [1165, 187] width 19 height 19
click at [1190, 178] on div at bounding box center [1189, 187] width 19 height 19
click at [1057, 96] on img at bounding box center [1062, 98] width 58 height 58
click at [1068, 106] on img at bounding box center [1062, 98] width 58 height 58
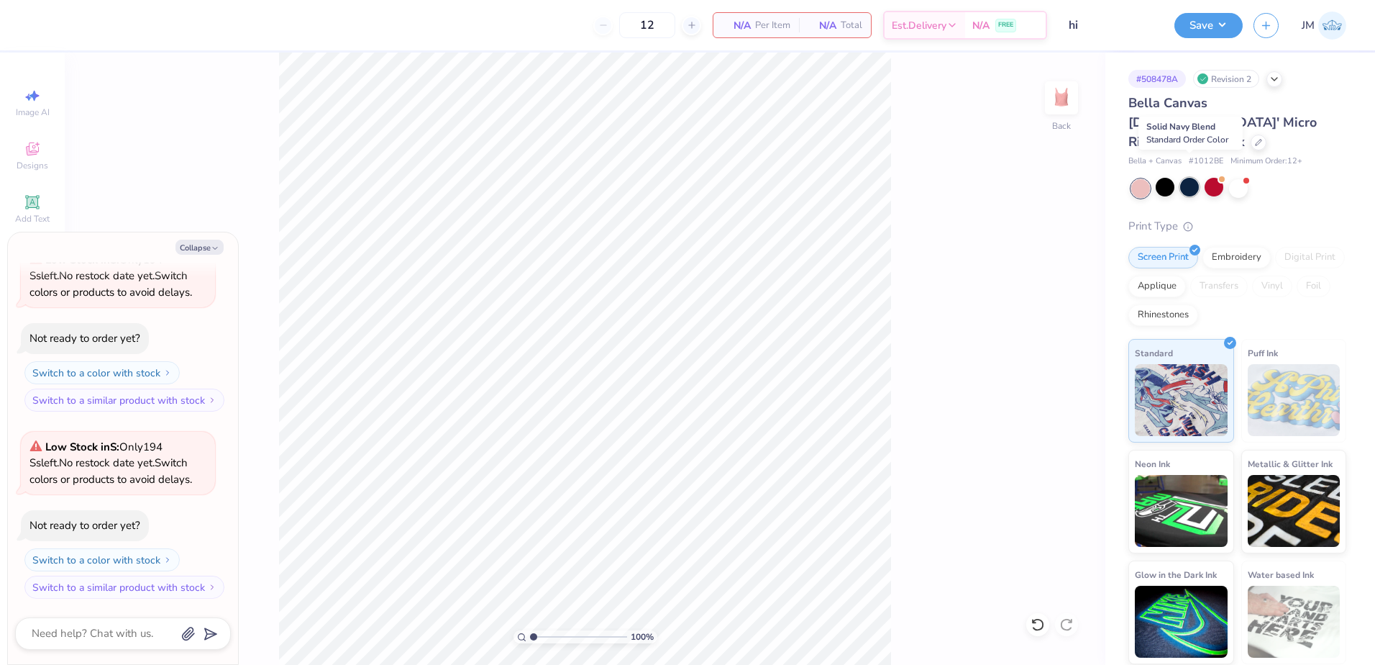
click at [1191, 178] on div at bounding box center [1189, 187] width 19 height 19
click at [217, 248] on polyline "button" at bounding box center [215, 248] width 4 height 2
type textarea "x"
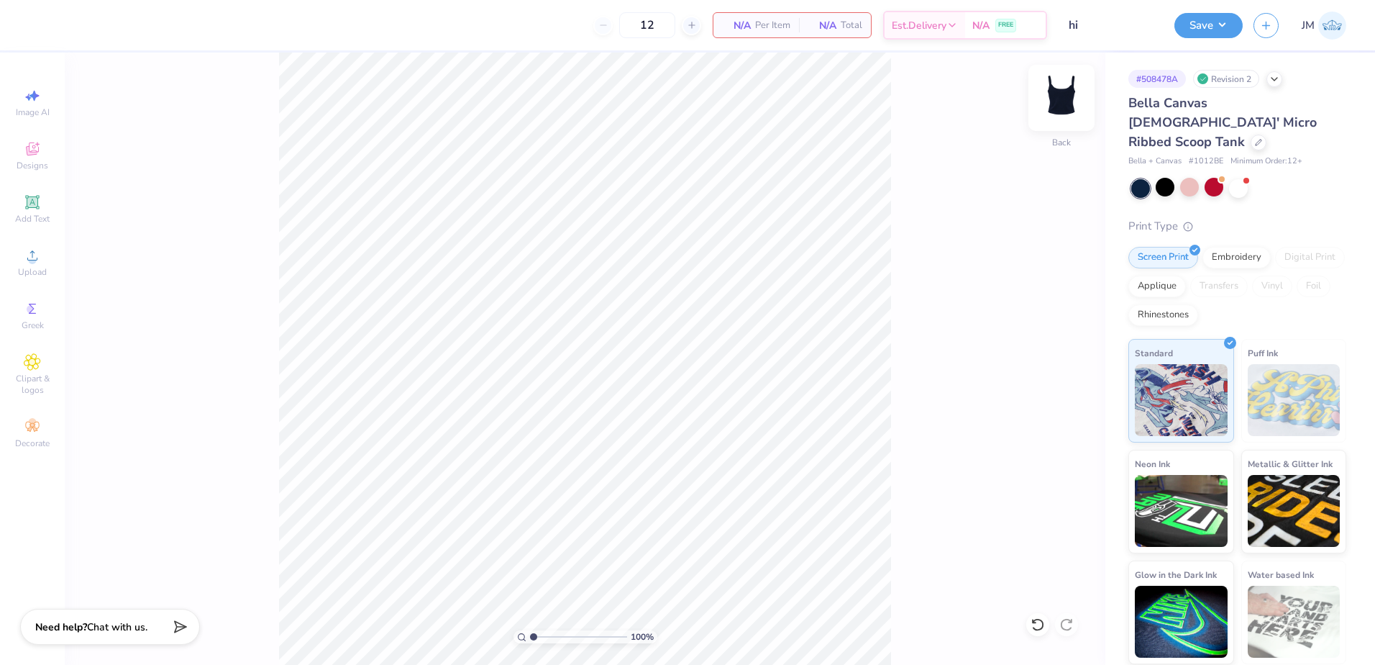
click at [1065, 96] on img at bounding box center [1062, 98] width 58 height 58
click at [1069, 85] on img at bounding box center [1062, 98] width 58 height 58
click at [1078, 101] on img at bounding box center [1062, 98] width 58 height 58
click at [1055, 102] on img at bounding box center [1062, 98] width 58 height 58
click at [36, 250] on icon at bounding box center [32, 255] width 17 height 17
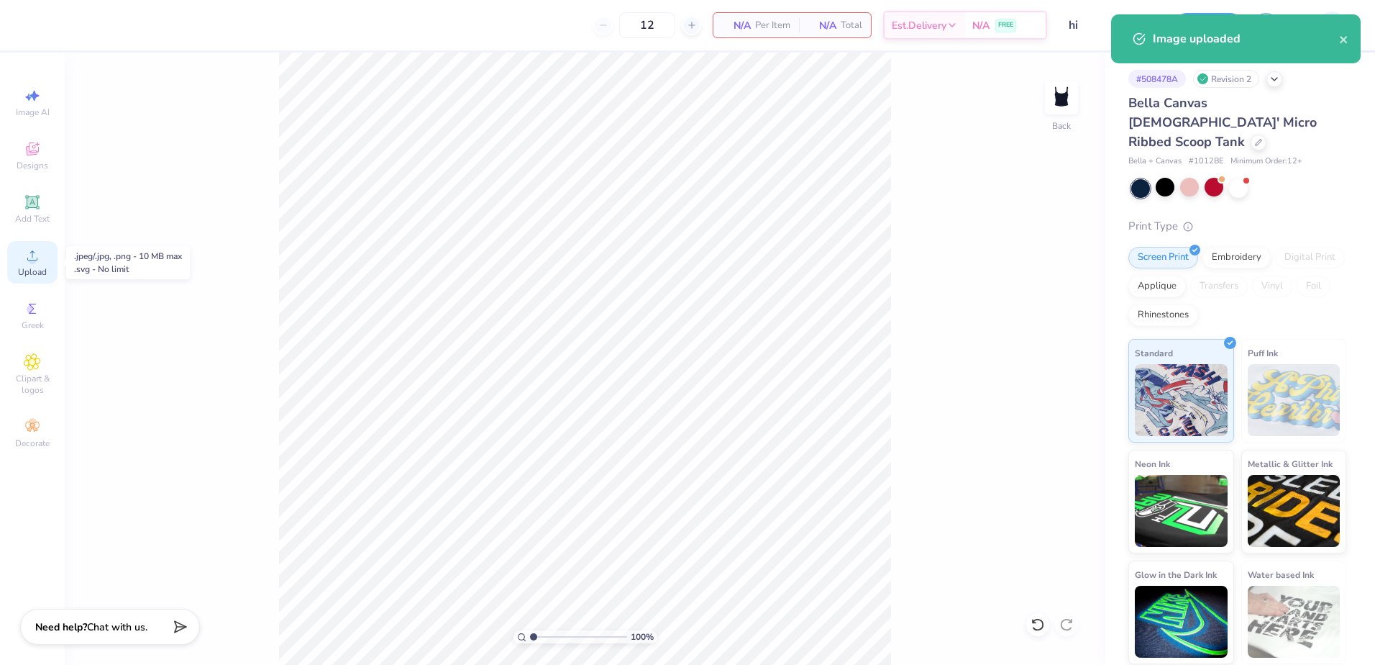
click at [32, 263] on circle at bounding box center [32, 260] width 8 height 8
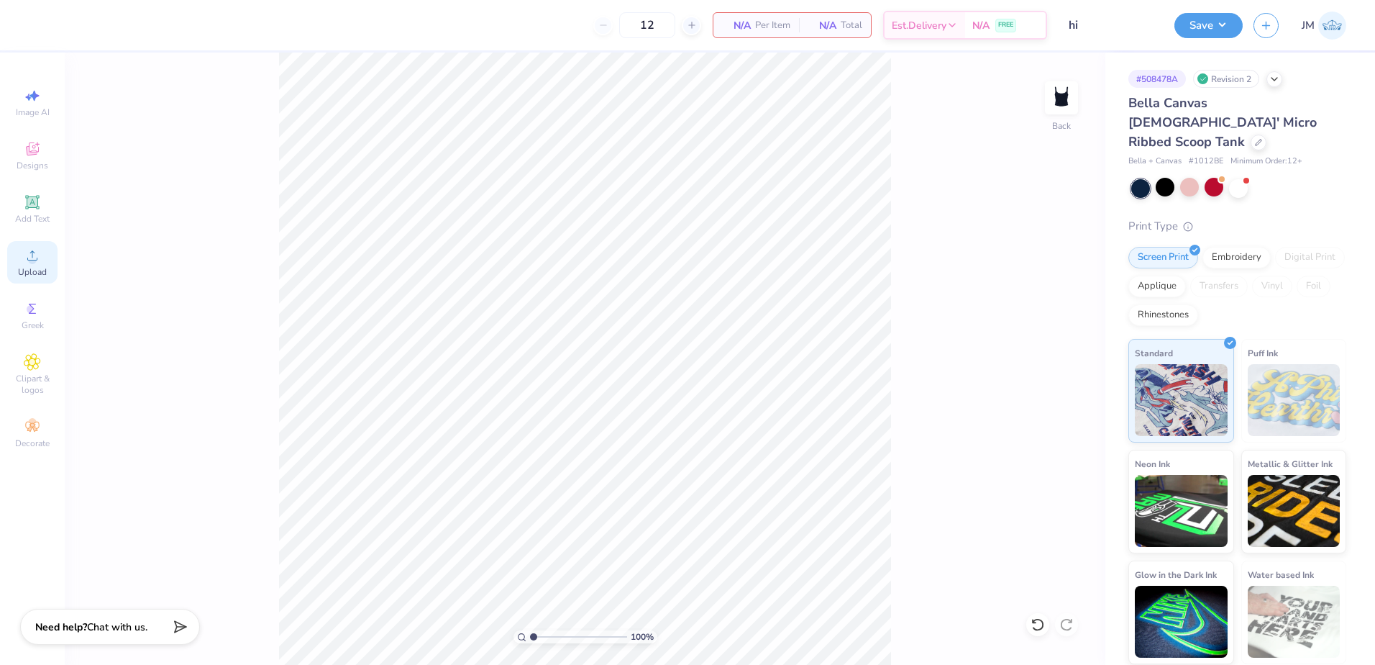
click at [37, 262] on icon at bounding box center [32, 255] width 17 height 17
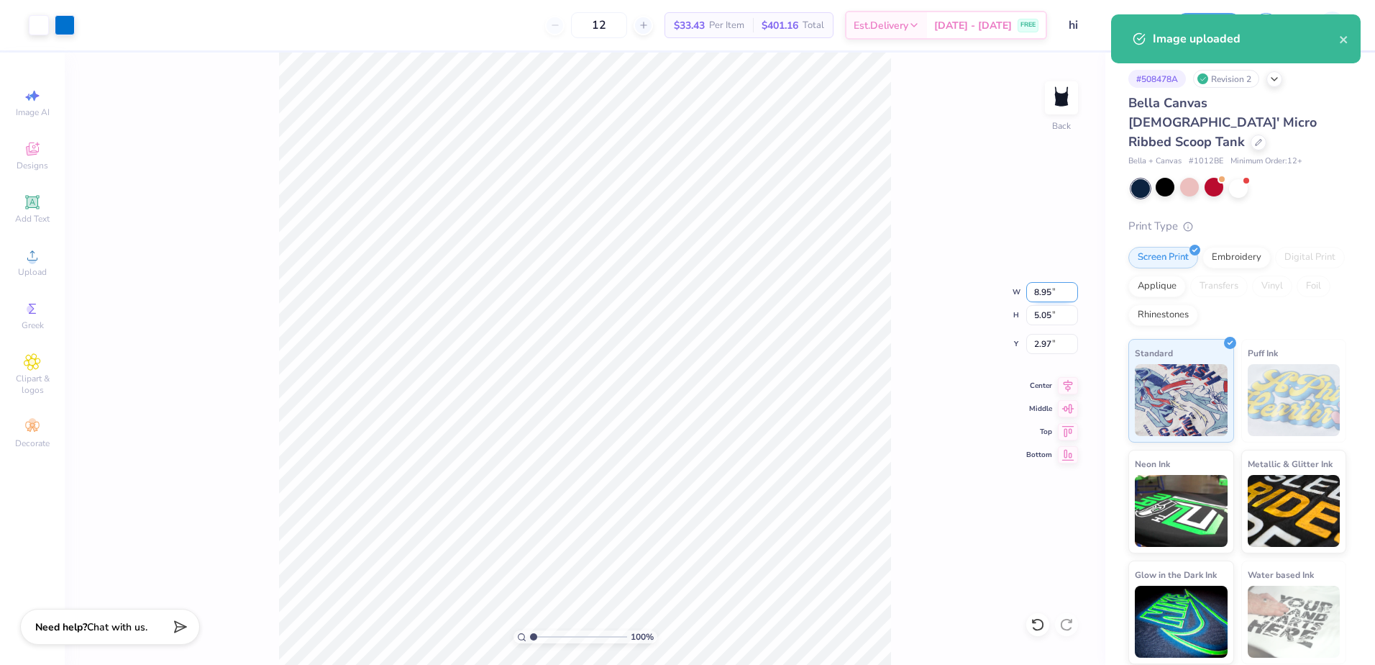
click at [1051, 298] on input "8.95" at bounding box center [1052, 292] width 52 height 20
type input "7.00"
type input "3.95"
click at [1052, 343] on input "3.52" at bounding box center [1052, 344] width 52 height 20
click at [1046, 314] on input "3.95" at bounding box center [1052, 315] width 52 height 20
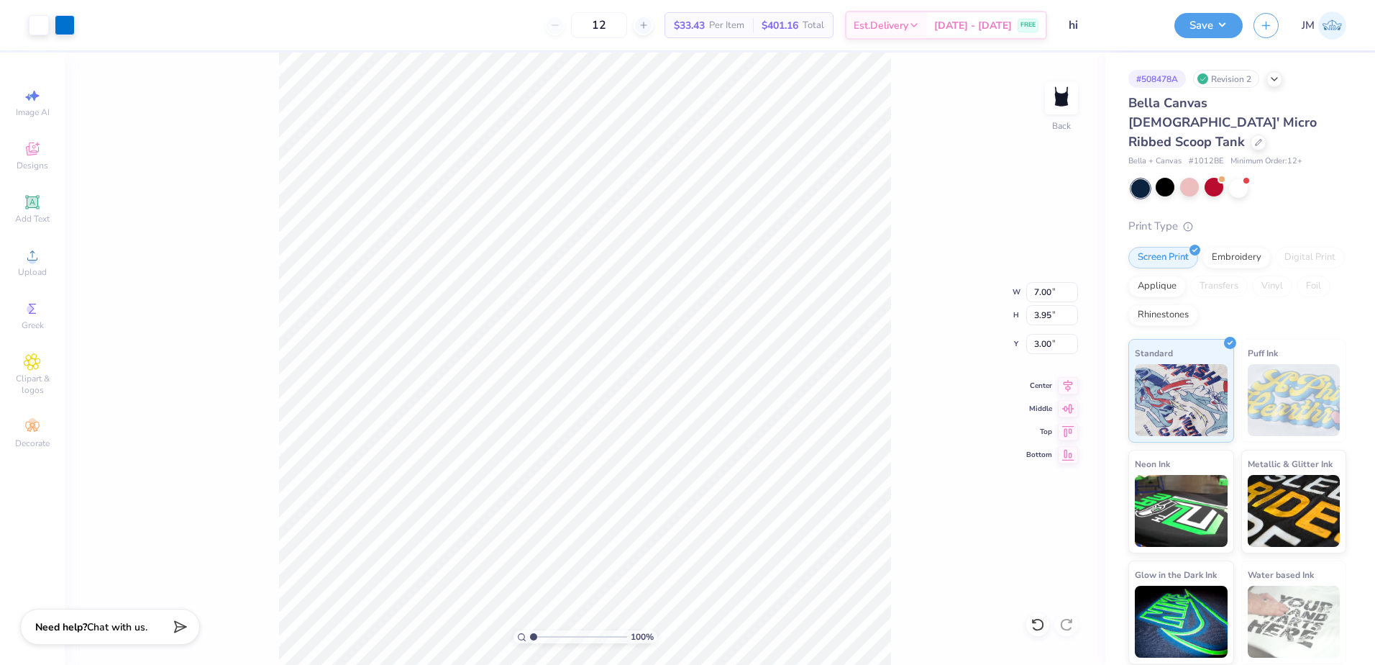
type input "2.00"
click at [1040, 298] on input "7.00" at bounding box center [1052, 292] width 52 height 20
click at [1042, 291] on input "7" at bounding box center [1052, 292] width 52 height 20
type input "5.00"
type input "2.82"
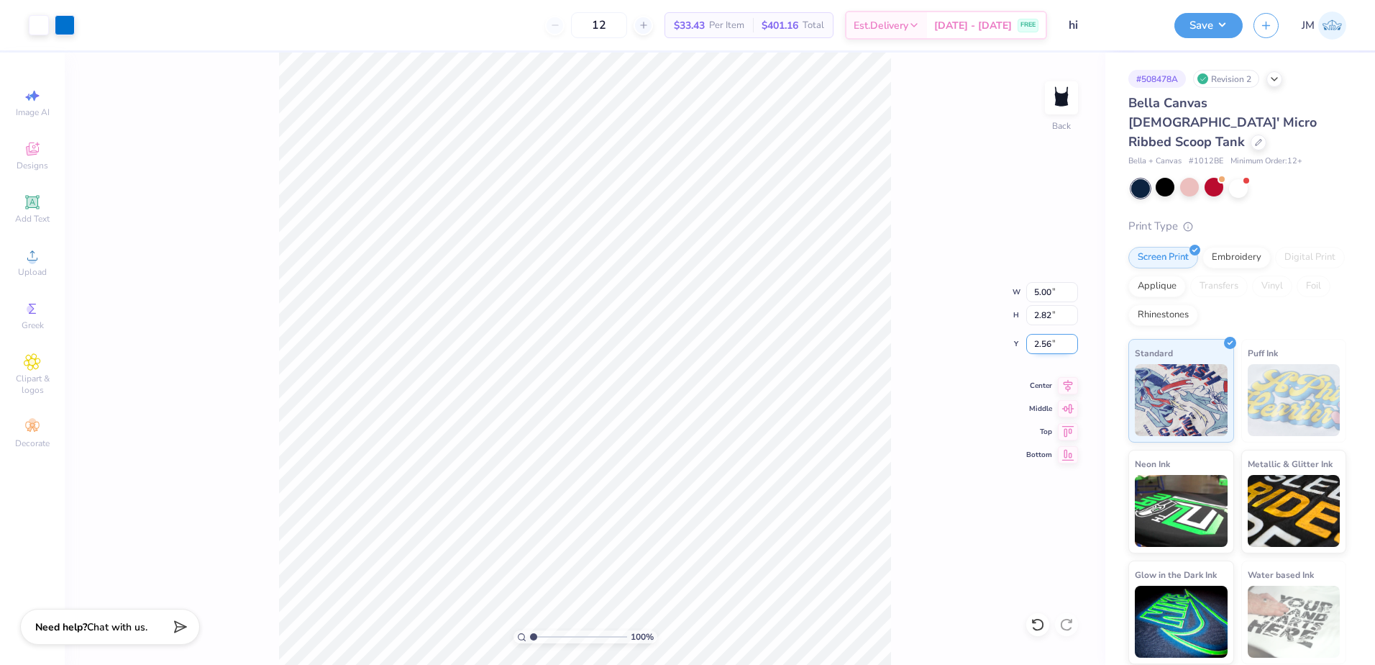
click at [1048, 340] on input "2.56" at bounding box center [1052, 344] width 52 height 20
click at [1047, 320] on input "2.82" at bounding box center [1052, 315] width 52 height 20
type input "2.00"
type input "1.78"
click at [541, 630] on input "range" at bounding box center [578, 636] width 97 height 13
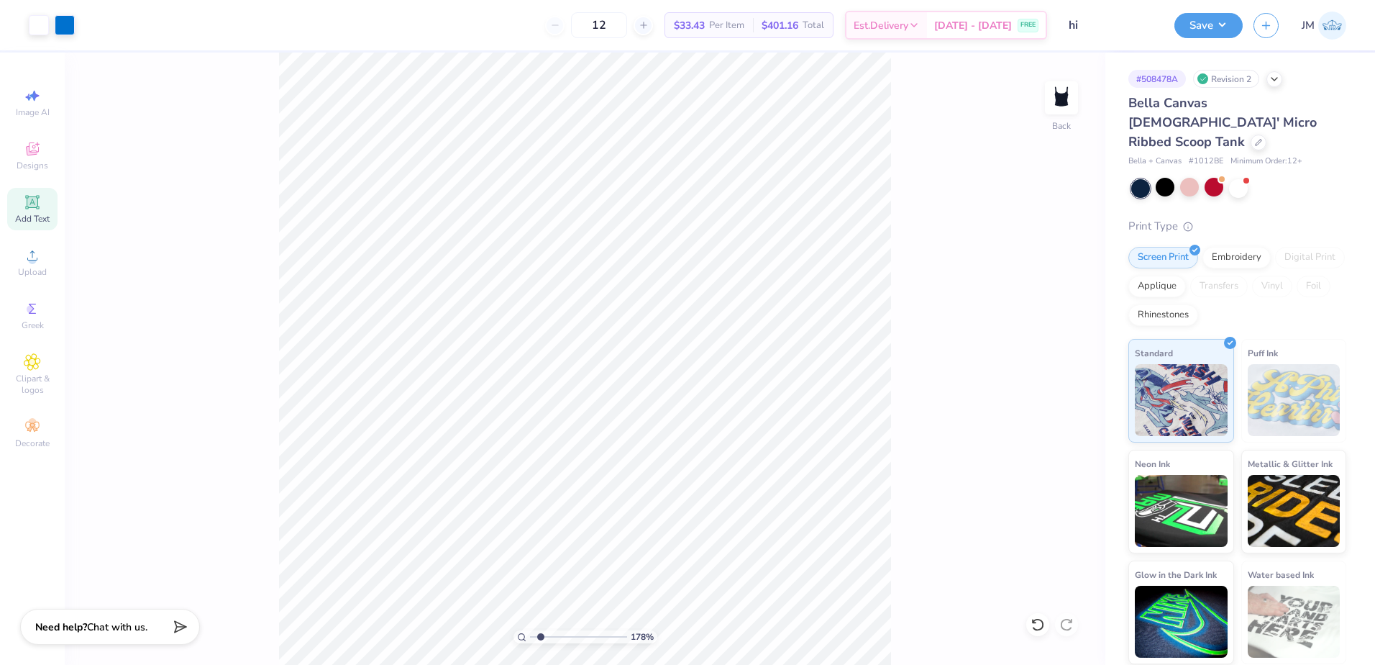
click at [28, 197] on icon at bounding box center [32, 202] width 14 height 14
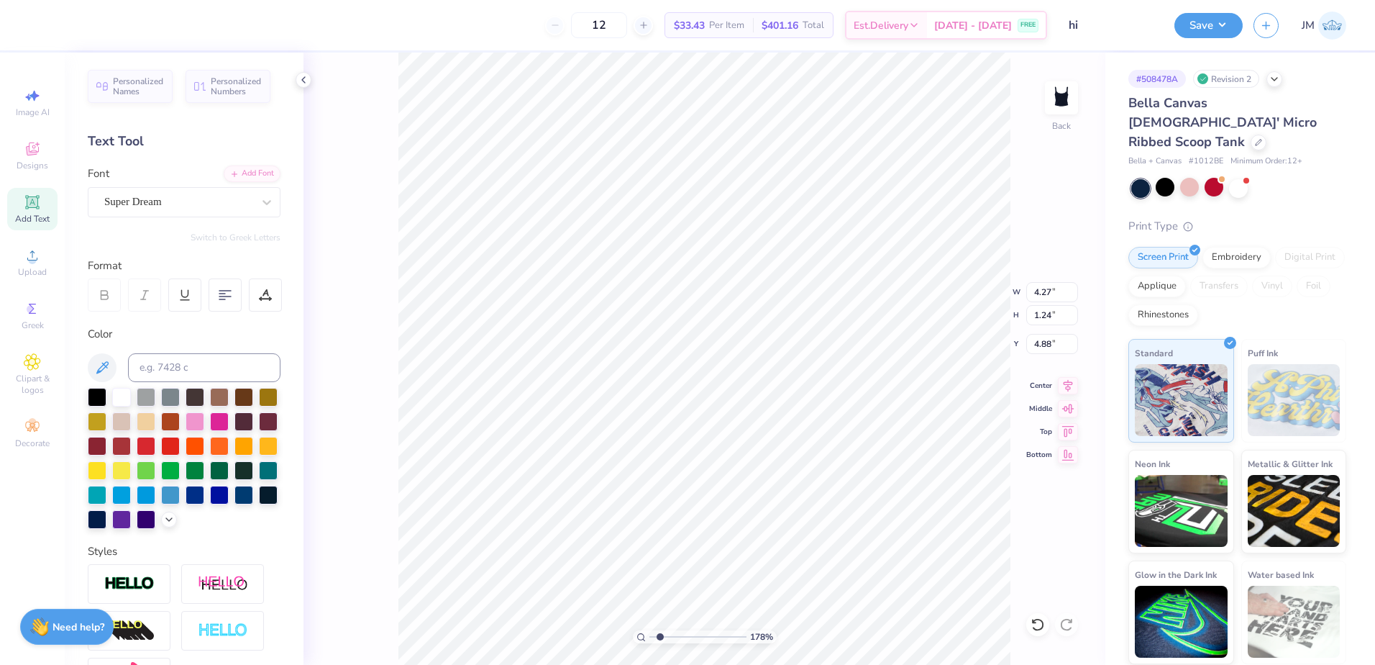
click at [222, 165] on div "Personalized Names Personalized Numbers Text Tool Add Font Font Super Dream Swi…" at bounding box center [184, 359] width 239 height 612
click at [226, 166] on div "Add Font" at bounding box center [252, 172] width 57 height 17
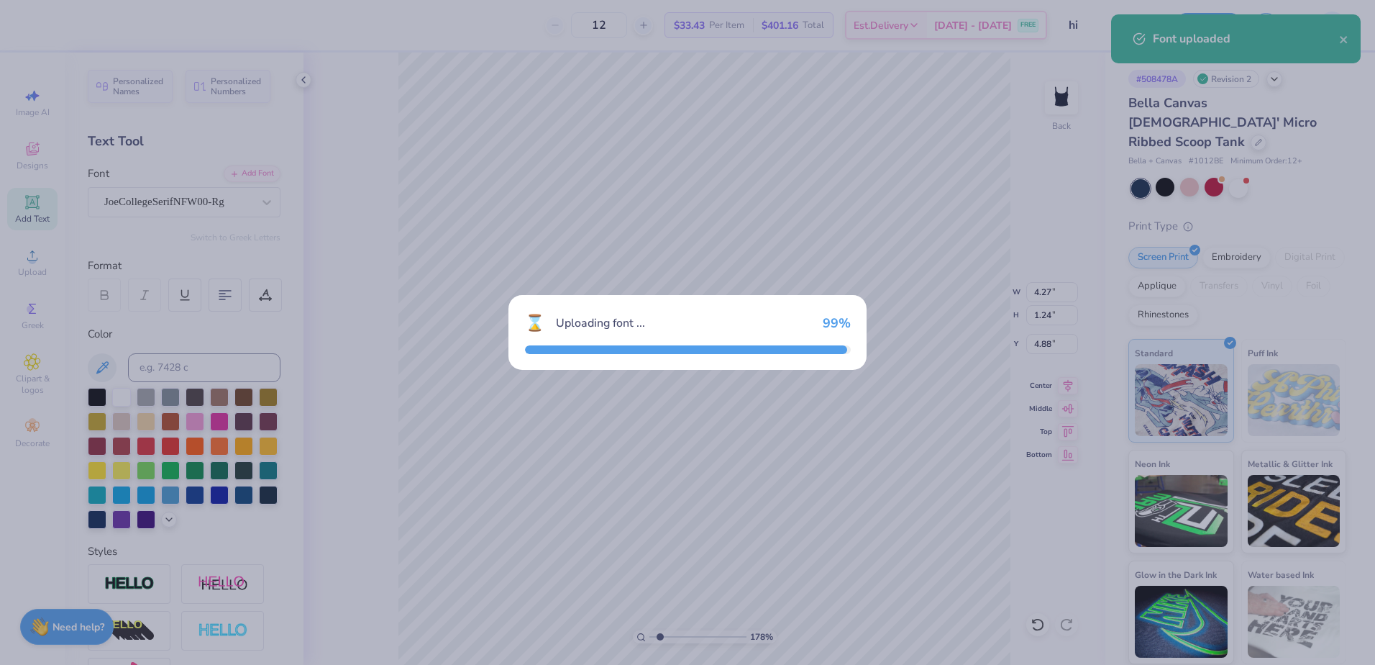
type input "4.54"
type input "1.39"
type input "4.81"
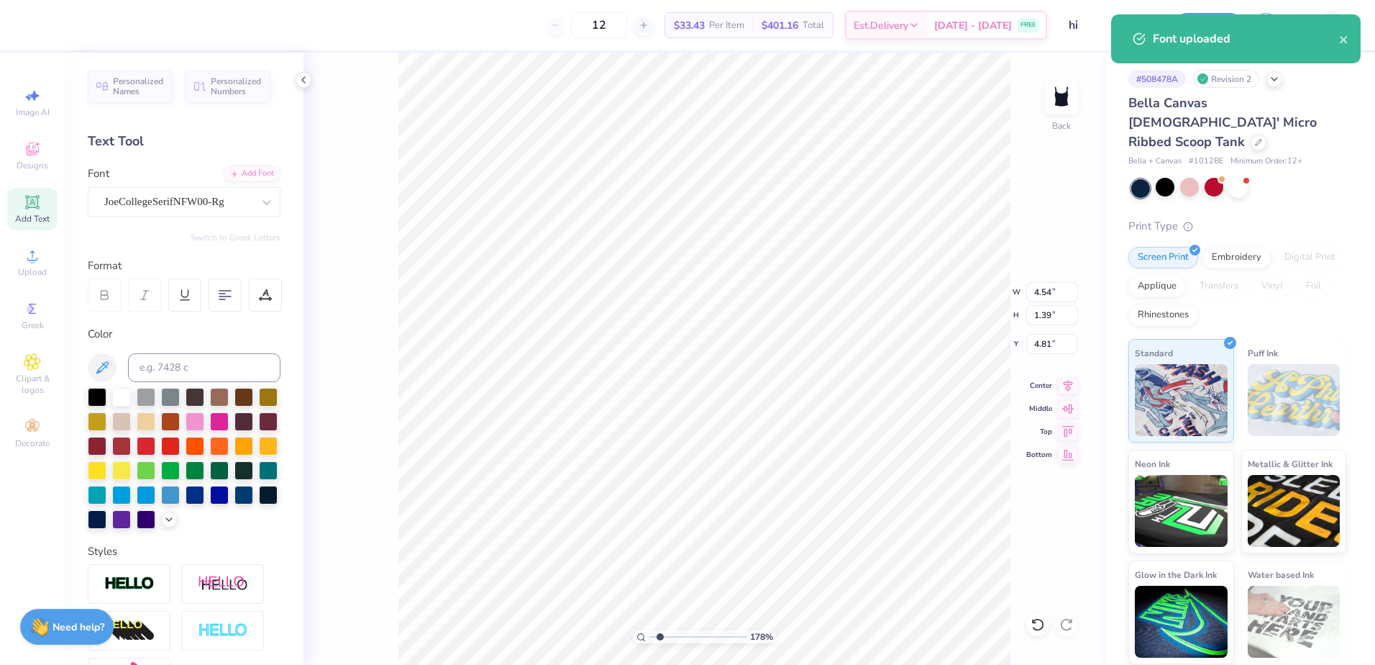
scroll to position [12, 1]
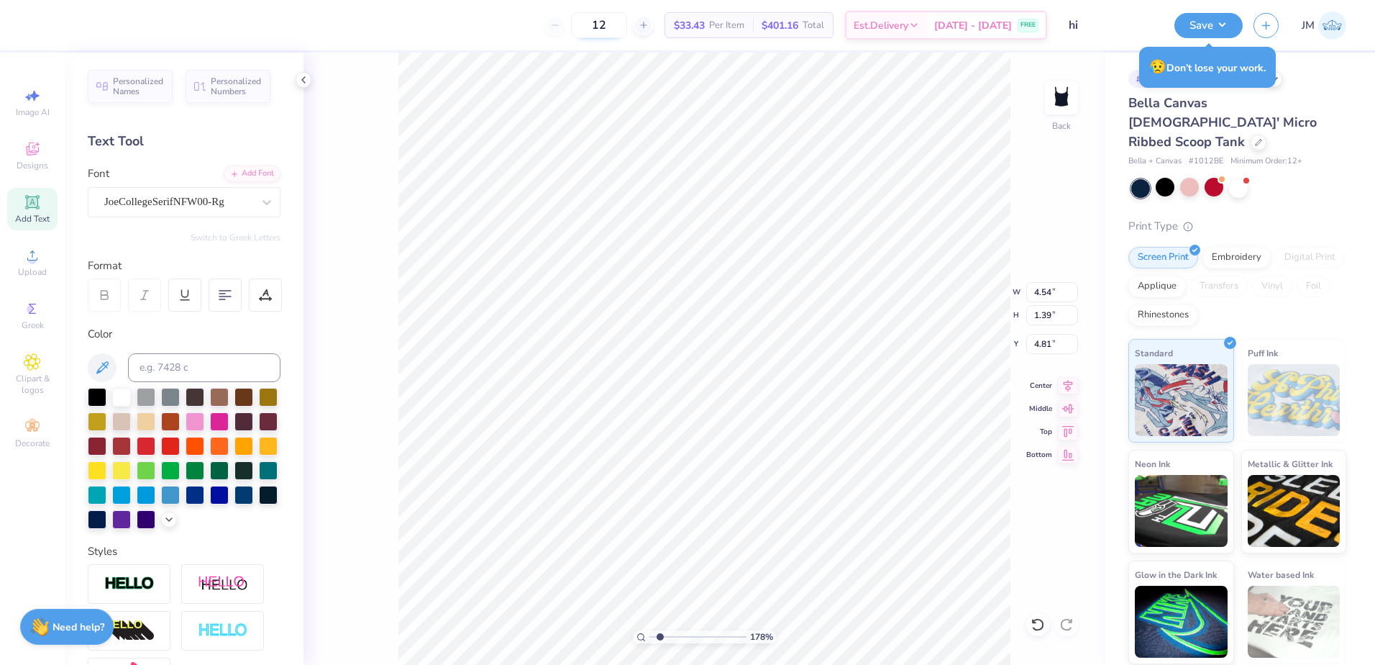
paste textarea "1870"
type textarea "EST. 1870"
type input "5.00"
type input "2.82"
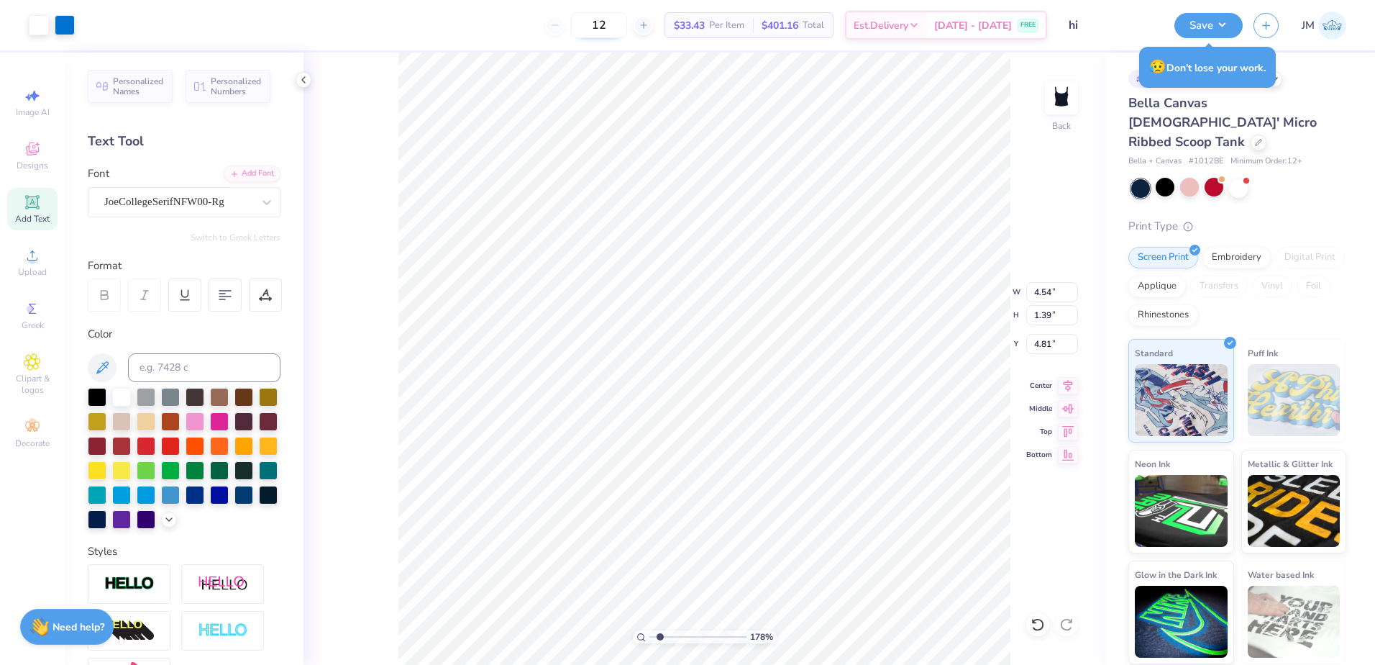
type input "2.00"
type input "7.39"
type input "1.39"
type input "4.81"
type input "1.79"
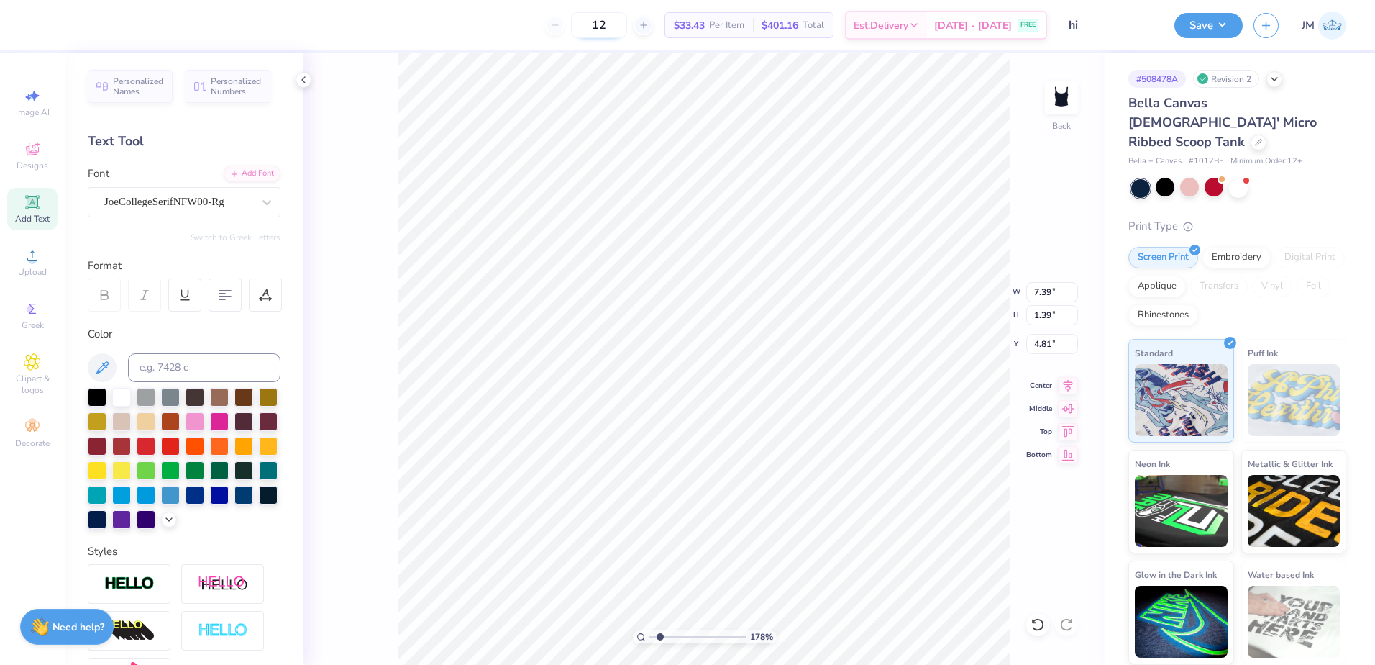
type input "0.34"
type input "4.31"
click at [675, 634] on input "range" at bounding box center [698, 636] width 97 height 13
type input "5.21"
click at [693, 633] on input "range" at bounding box center [698, 636] width 97 height 13
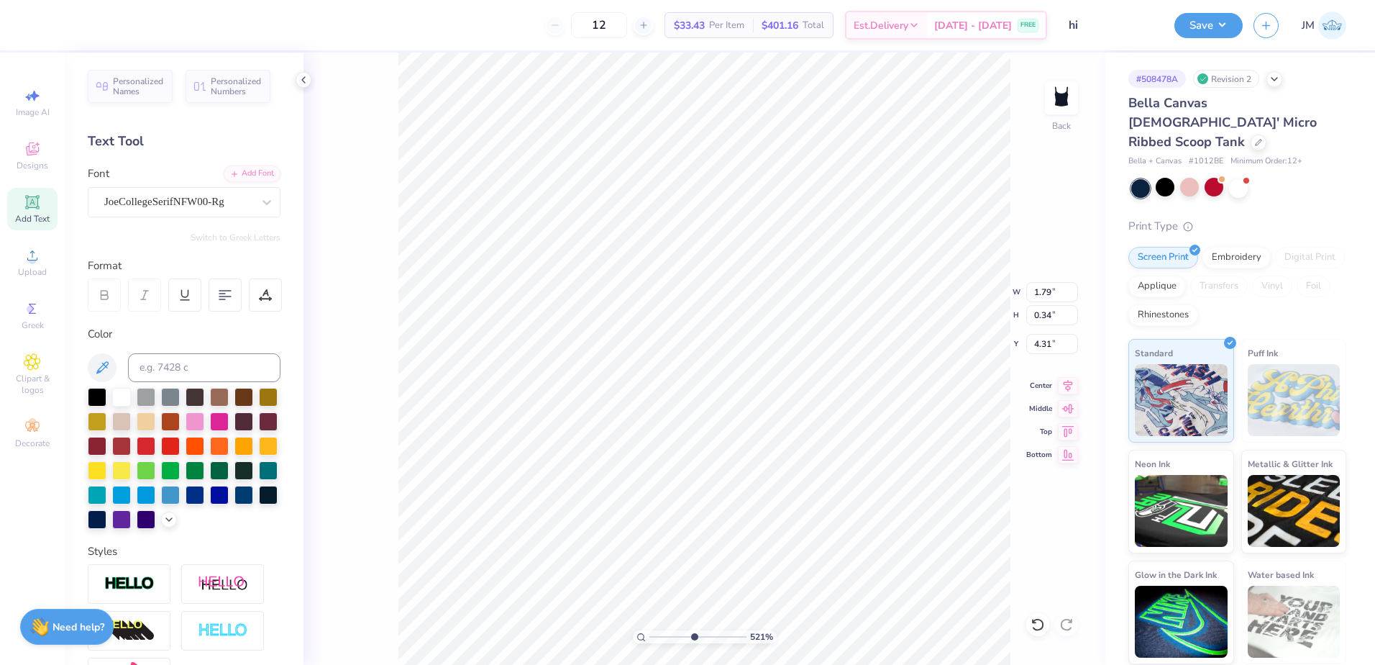
type input "4.29"
type input "3.2"
click at [674, 633] on input "range" at bounding box center [698, 636] width 97 height 13
type input "5.00"
type input "2.82"
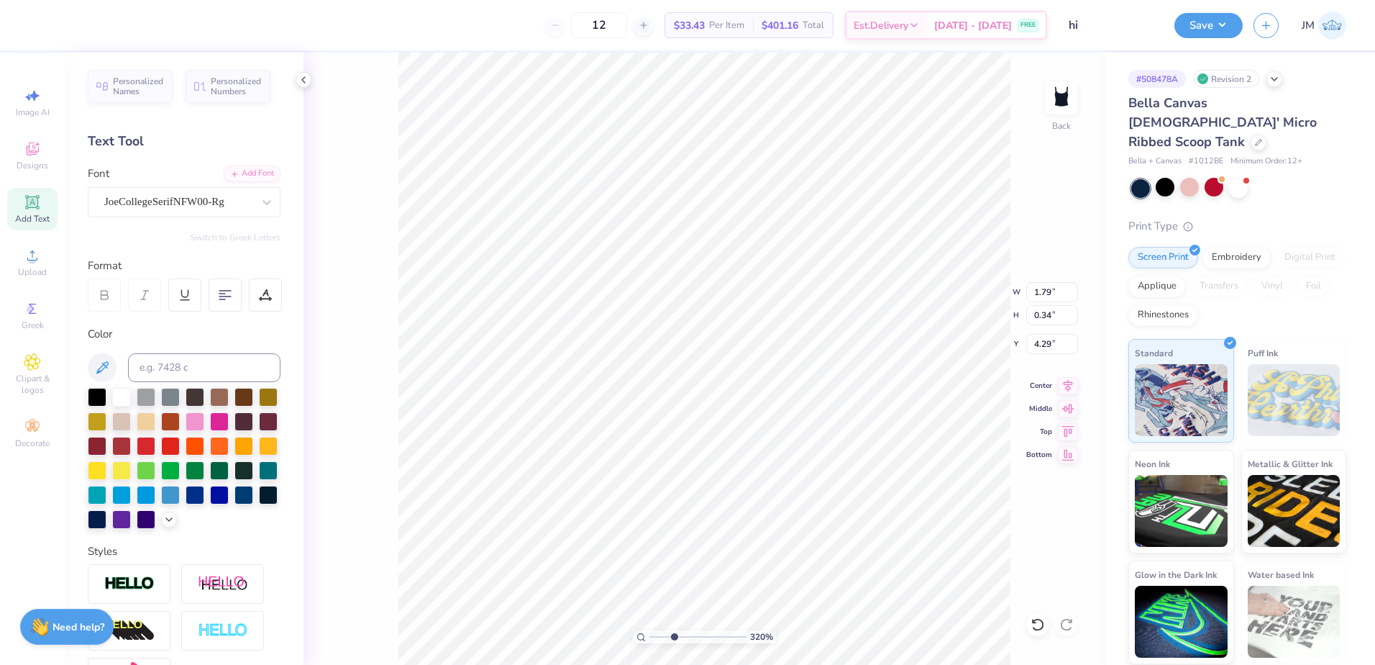
type input "2.00"
click at [1070, 388] on icon at bounding box center [1068, 383] width 20 height 17
click at [812, 502] on li "Group" at bounding box center [811, 507] width 113 height 28
drag, startPoint x: 670, startPoint y: 637, endPoint x: 640, endPoint y: 624, distance: 32.9
type input "1"
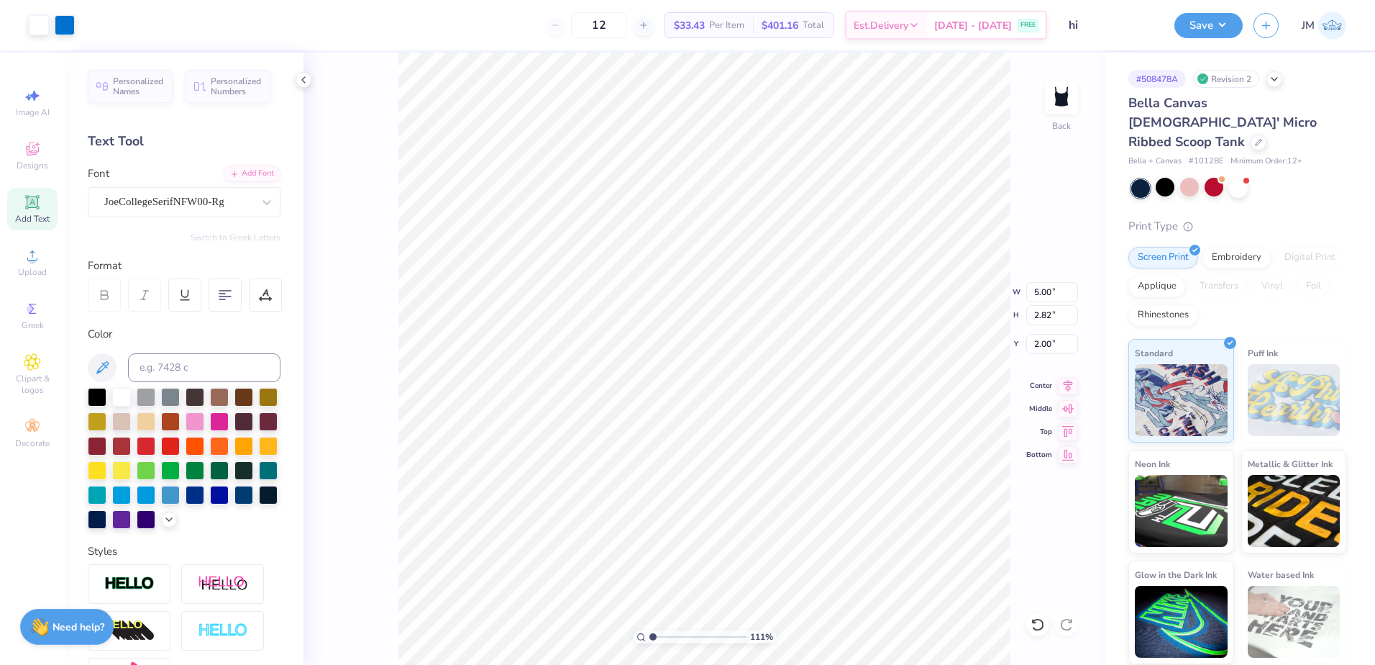
click at [650, 630] on input "range" at bounding box center [698, 636] width 97 height 13
click at [1065, 392] on icon at bounding box center [1068, 385] width 20 height 17
click at [1199, 13] on button "Save" at bounding box center [1209, 23] width 68 height 25
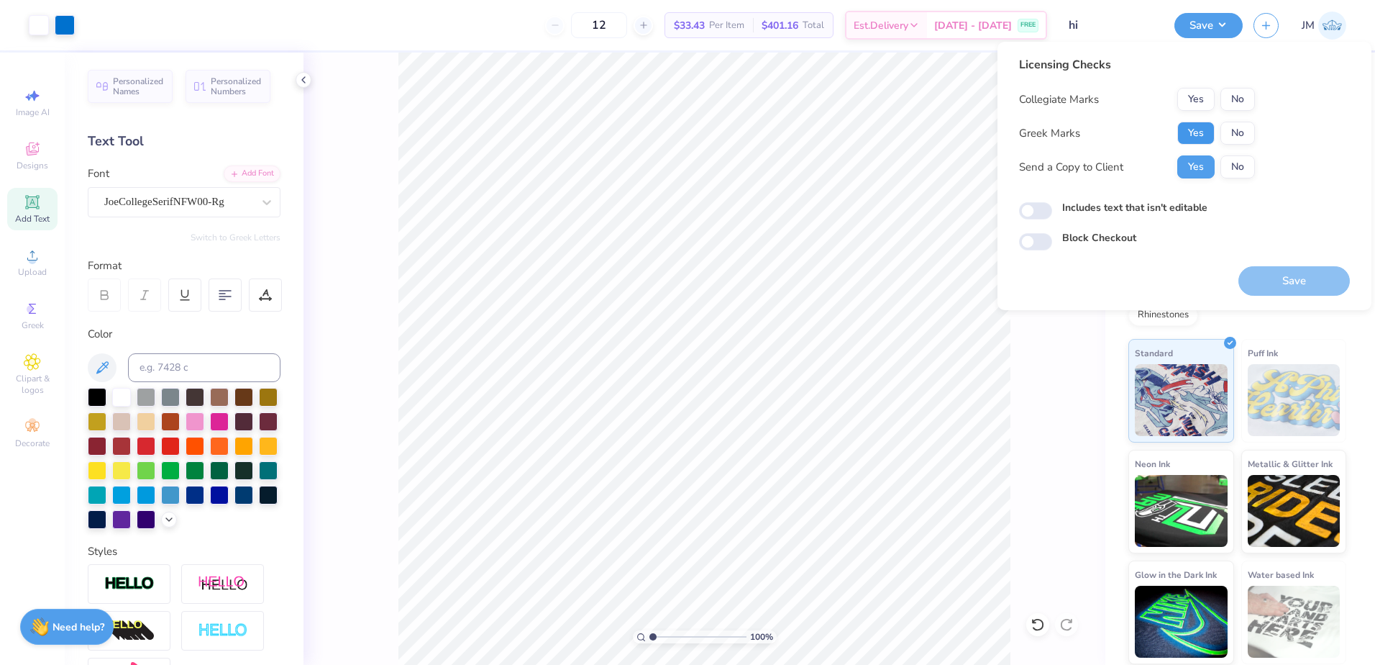
click at [1198, 130] on button "Yes" at bounding box center [1196, 133] width 37 height 23
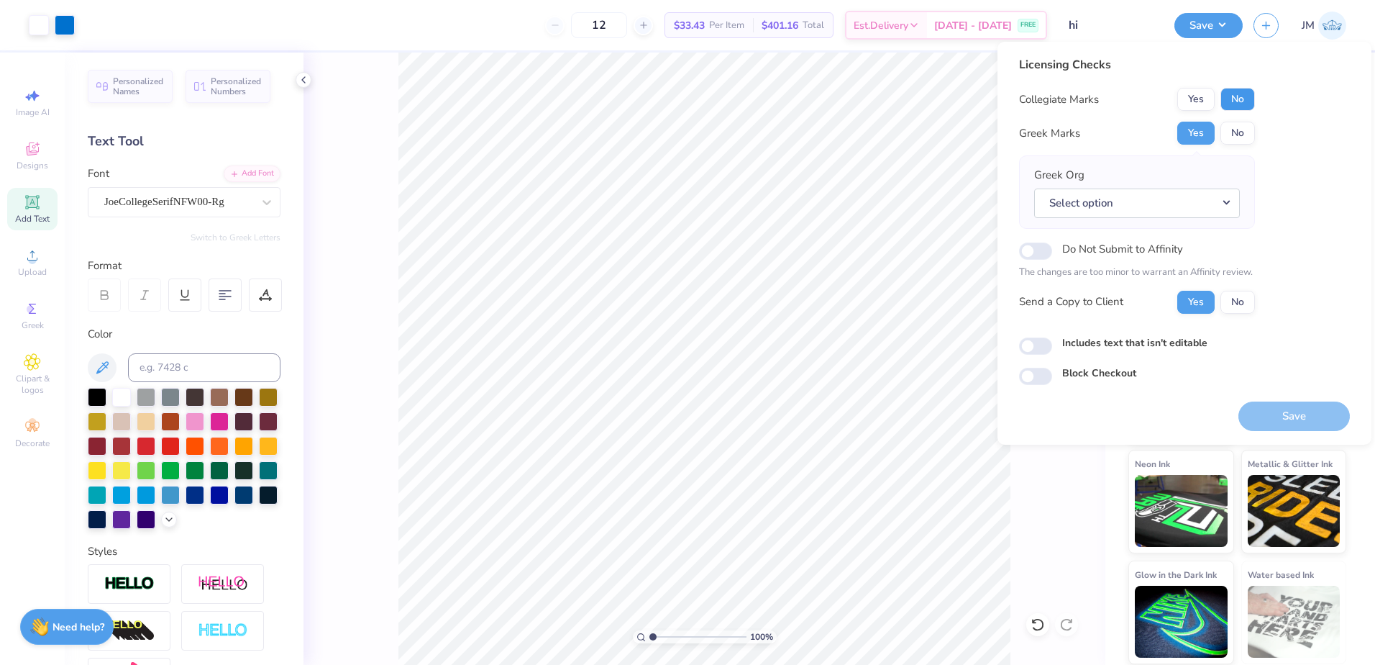
click at [1241, 88] on button "No" at bounding box center [1238, 99] width 35 height 23
click at [1155, 209] on button "Select option" at bounding box center [1137, 202] width 206 height 29
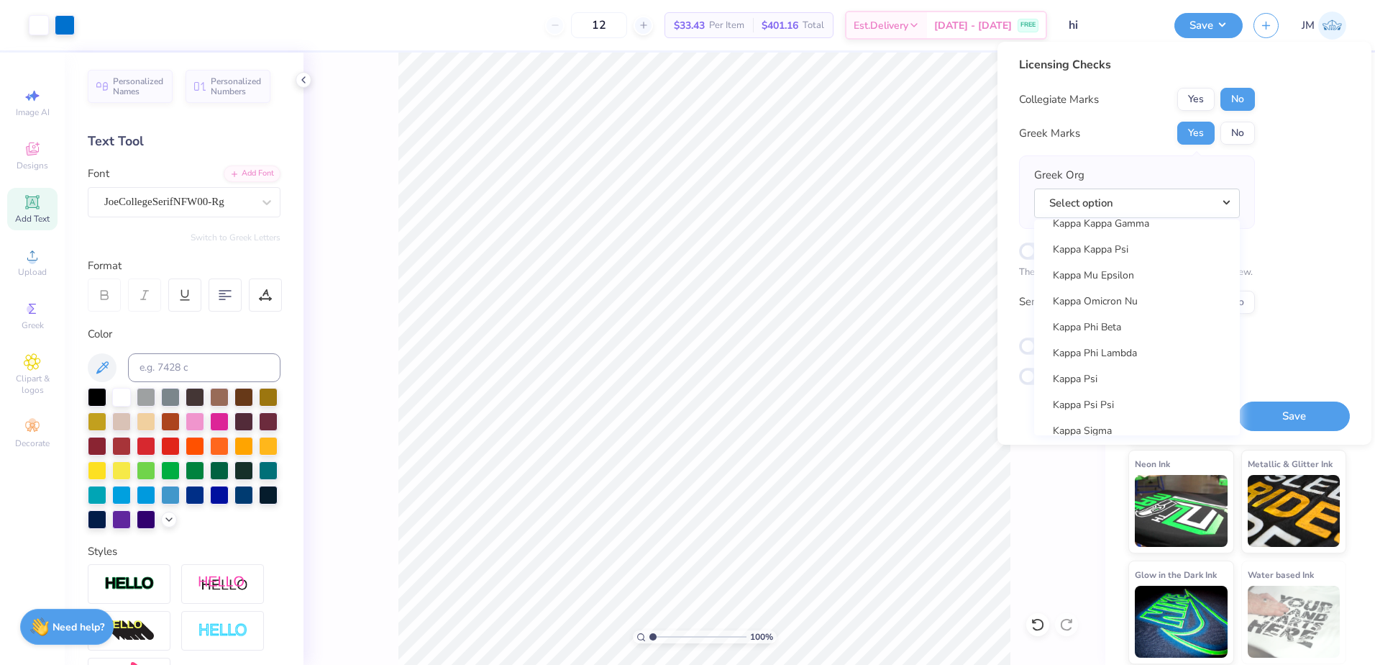
scroll to position [5395, 0]
click at [1141, 222] on link "Kappa Kappa Gamma" at bounding box center [1137, 229] width 194 height 24
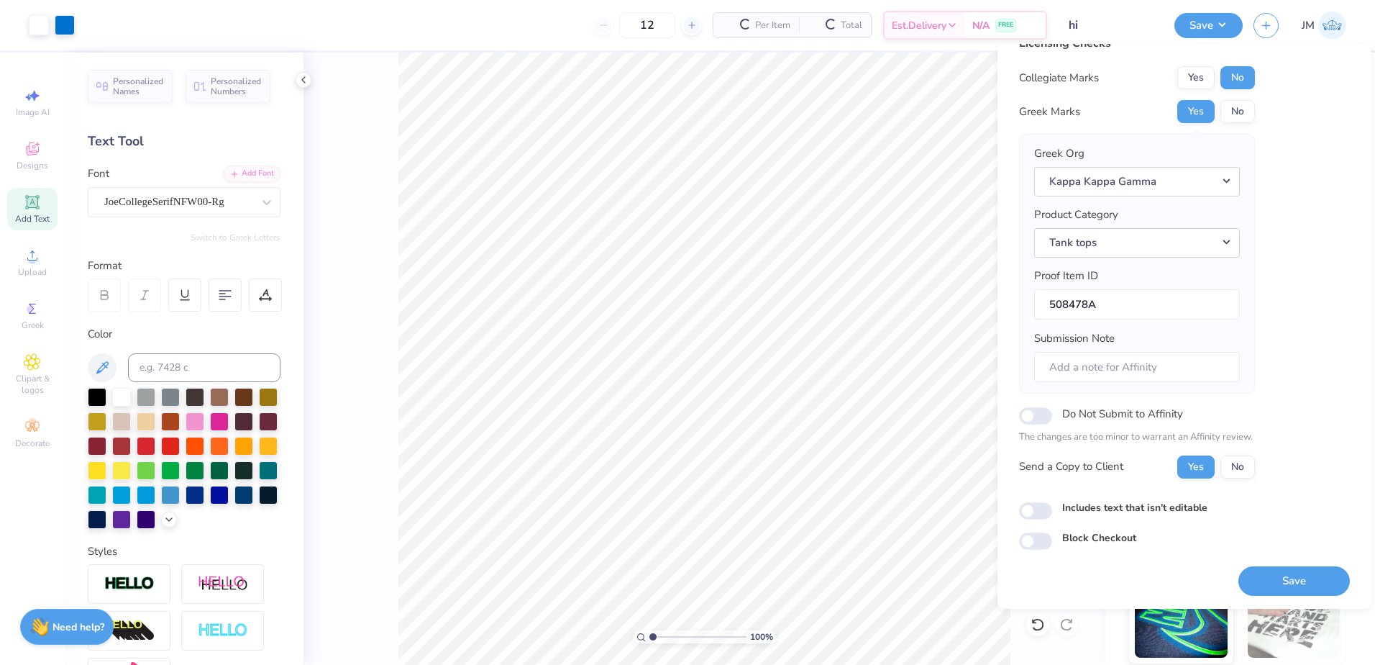
scroll to position [24, 0]
click at [1305, 578] on button "Save" at bounding box center [1294, 579] width 111 height 29
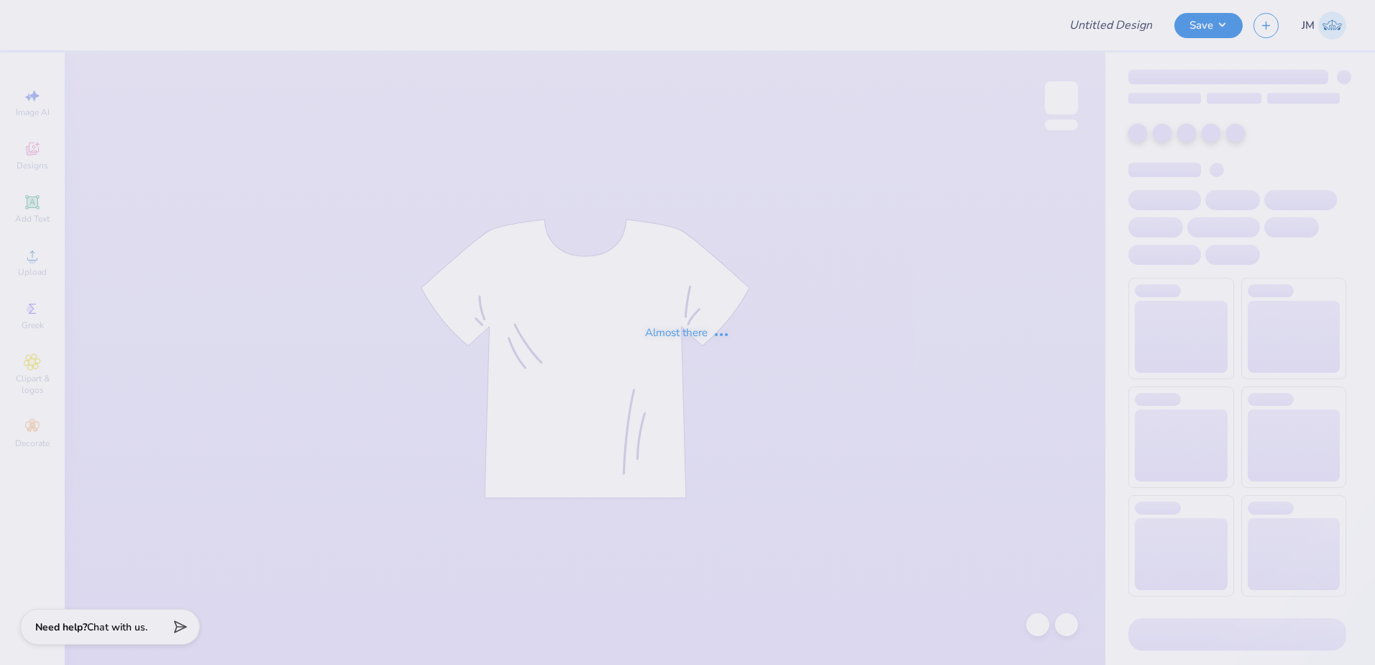
type input "DG Dad's Weekend"
